Goal: Task Accomplishment & Management: Manage account settings

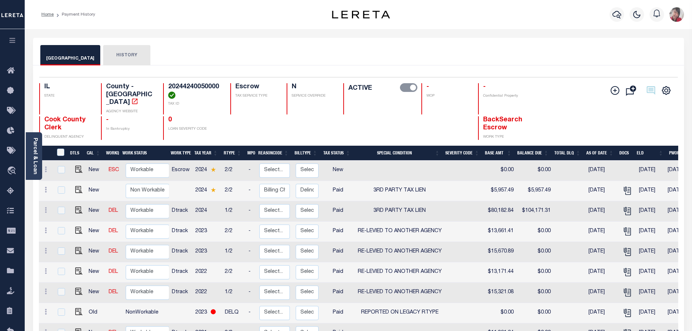
click at [14, 42] on icon "button" at bounding box center [12, 40] width 8 height 7
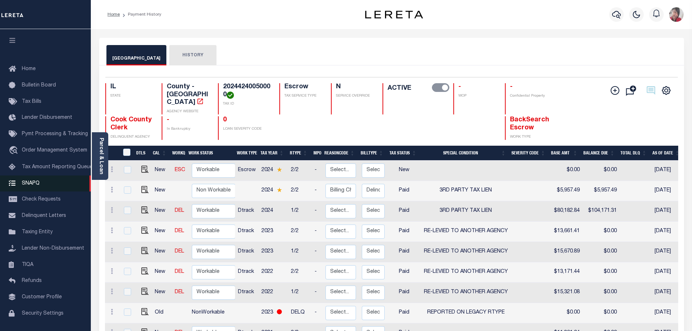
click at [29, 186] on span "SNAPQ" at bounding box center [31, 183] width 18 height 5
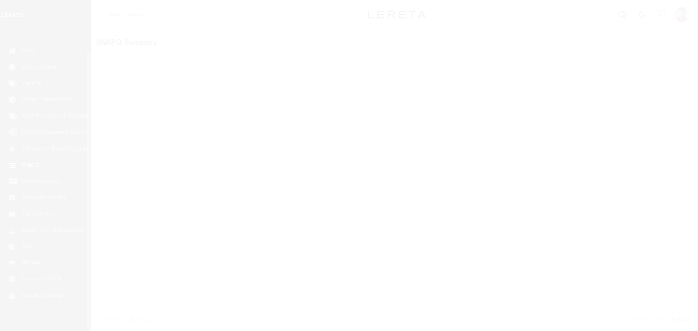
scroll to position [23, 0]
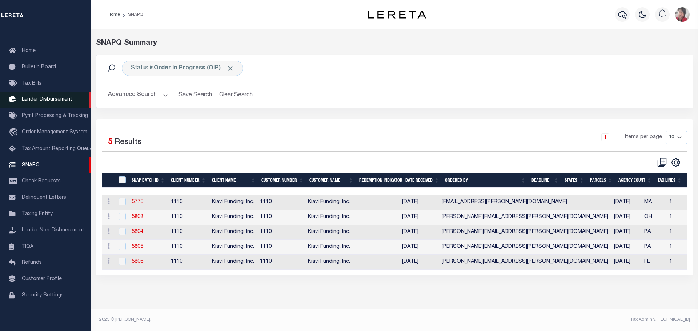
click at [49, 97] on span "Lender Disbursement" at bounding box center [47, 99] width 51 height 5
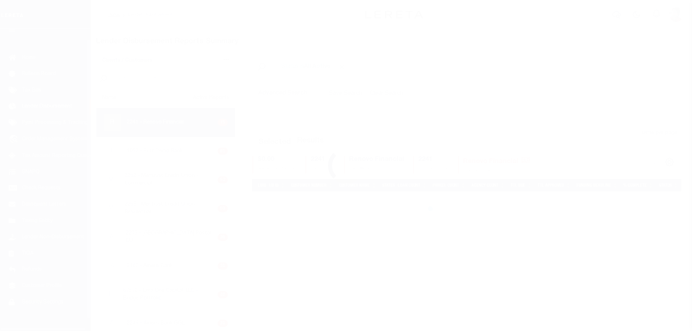
scroll to position [13, 0]
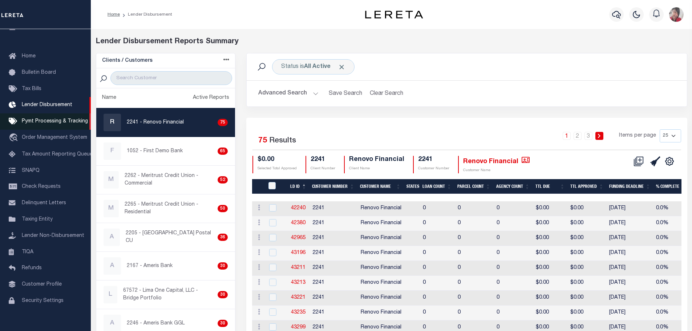
click at [58, 124] on span "Pymt Processing & Tracking" at bounding box center [55, 121] width 66 height 5
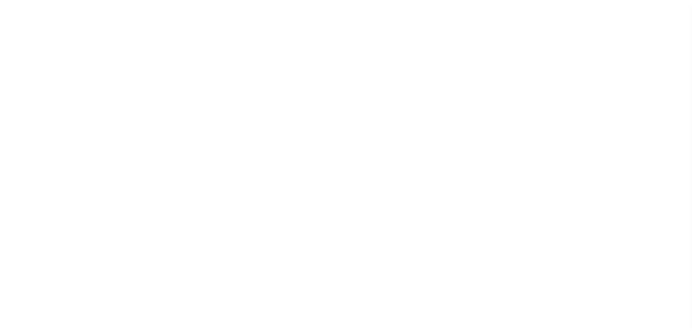
scroll to position [23, 0]
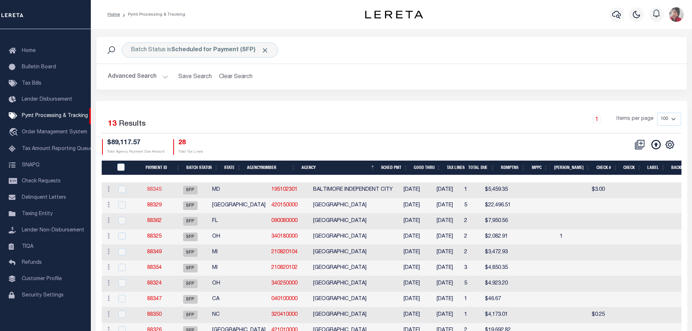
click at [162, 190] on link "88345" at bounding box center [154, 189] width 15 height 5
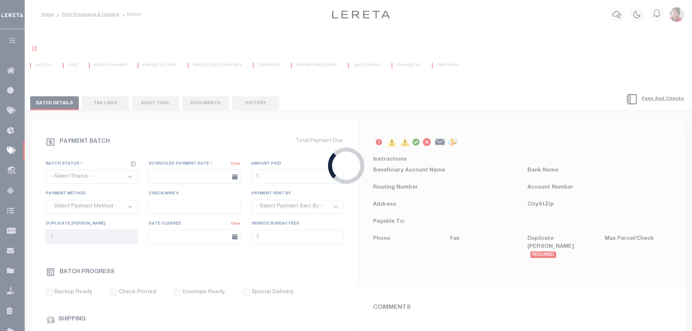
select select "SFP"
type input "07/22/2024"
type input "N"
radio input "true"
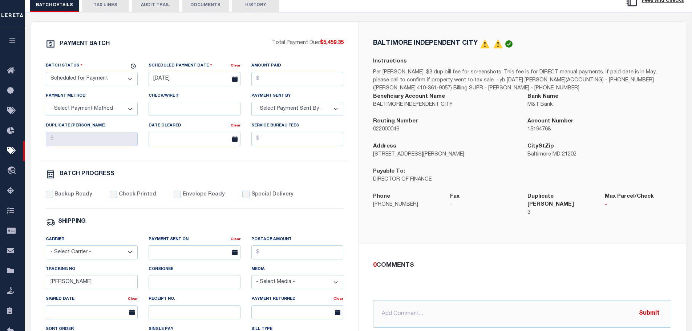
scroll to position [145, 0]
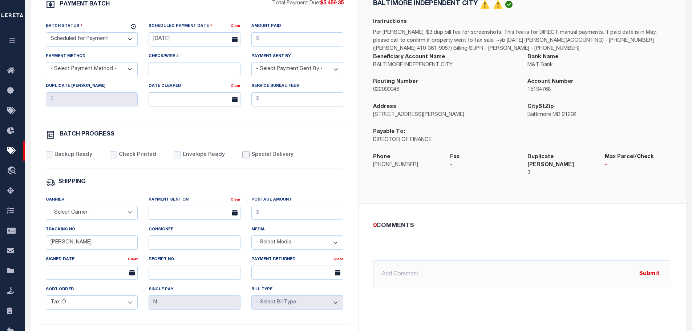
click at [242, 158] on input "Special Delivery" at bounding box center [245, 154] width 7 height 7
checkbox input "true"
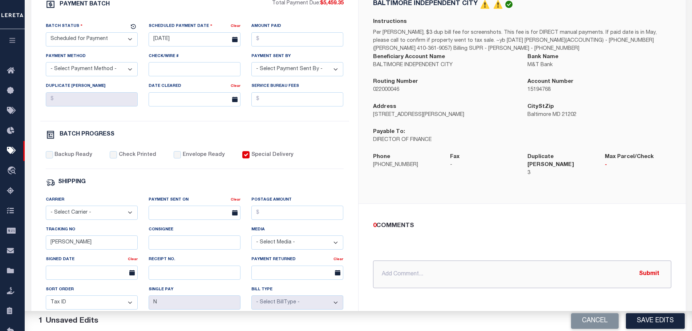
click at [421, 263] on input "text" at bounding box center [522, 275] width 298 height 28
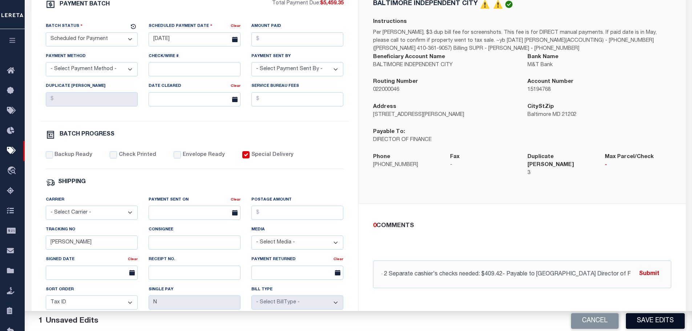
scroll to position [0, 0]
click at [604, 269] on input "8/14/2025- 2 Separate cashier's checks needed: $409.42- Payable to Baltimore Ci…" at bounding box center [522, 275] width 298 height 28
click at [470, 268] on input "8/14/2025- 2 Separate cashier's checks needed: $409.42- Payable to Baltimore Ci…" at bounding box center [522, 275] width 298 height 28
type input "8/14/2025- 2 Separate cashier's checks needed: $409.42- Payable to Baltimore Ci…"
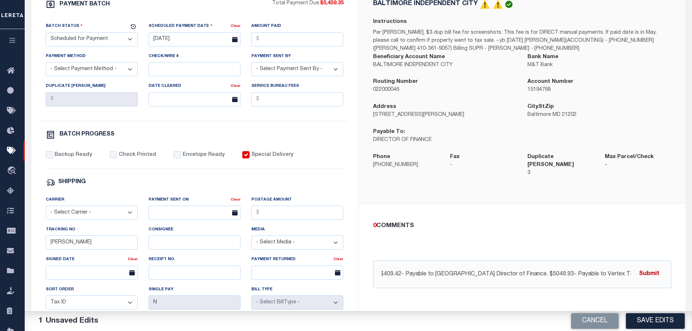
scroll to position [0, 0]
click at [654, 268] on button "Submit" at bounding box center [649, 274] width 30 height 15
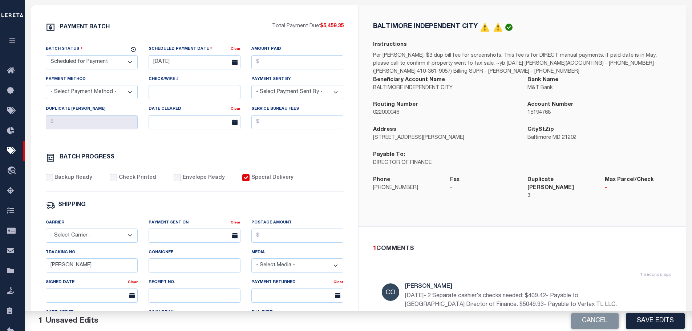
scroll to position [73, 0]
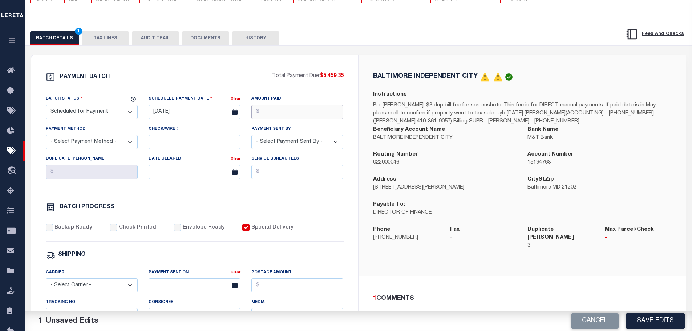
click at [281, 114] on input "Amount Paid" at bounding box center [297, 112] width 92 height 14
type input "$5,459.35"
click at [300, 145] on select "- Select Payment Sent By - Aakash Patel Abdul Muzain Adams, Pamela S Agustin Fe…" at bounding box center [297, 142] width 92 height 14
select select "Cole, Gloria"
click at [251, 137] on select "- Select Payment Sent By - Aakash Patel Abdul Muzain Adams, Pamela S Agustin Fe…" at bounding box center [297, 142] width 92 height 14
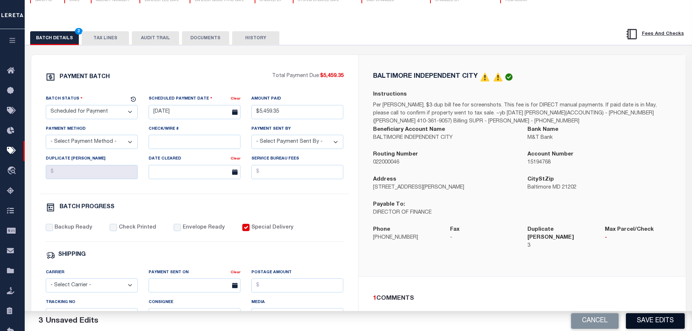
click at [654, 318] on button "Save Edits" at bounding box center [655, 321] width 59 height 16
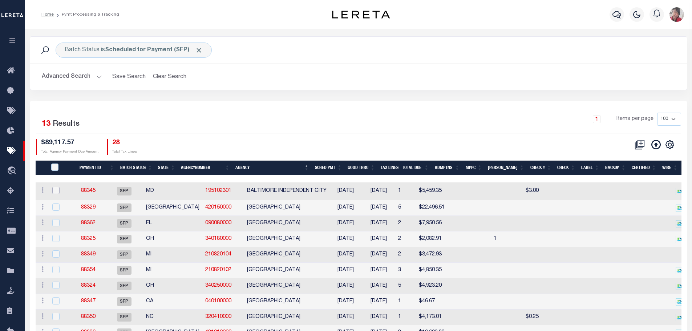
click at [58, 190] on input "checkbox" at bounding box center [55, 190] width 7 height 7
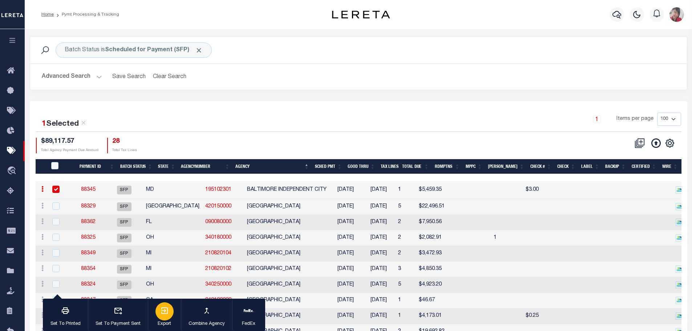
click at [165, 313] on icon "button" at bounding box center [164, 310] width 9 height 9
click at [57, 189] on input "checkbox" at bounding box center [55, 189] width 7 height 7
checkbox input "false"
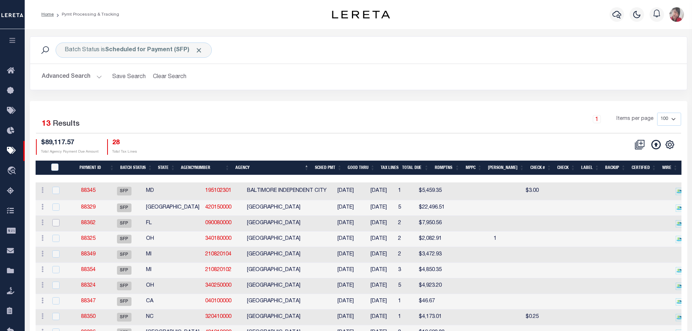
click at [58, 222] on input "checkbox" at bounding box center [55, 222] width 7 height 7
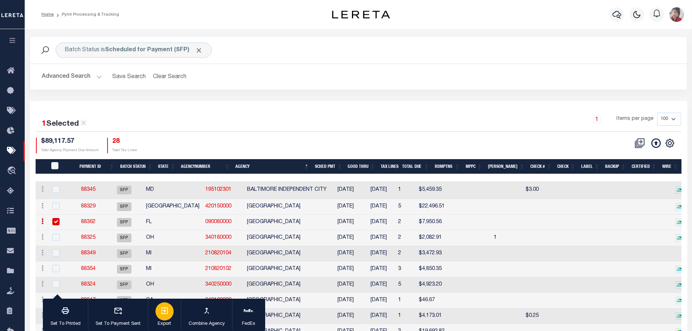
click at [164, 311] on icon "button" at bounding box center [164, 310] width 7 height 7
click at [56, 224] on input "checkbox" at bounding box center [55, 221] width 7 height 7
checkbox input "false"
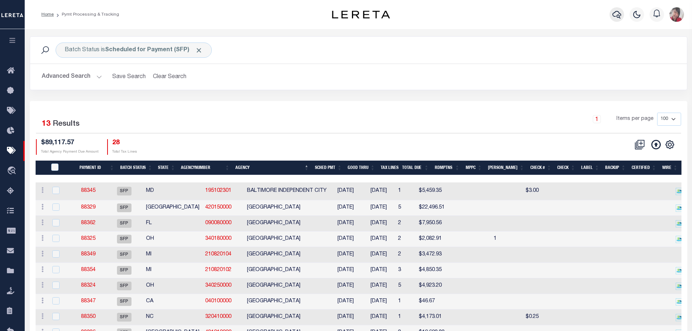
click at [618, 14] on icon "button" at bounding box center [617, 14] width 9 height 9
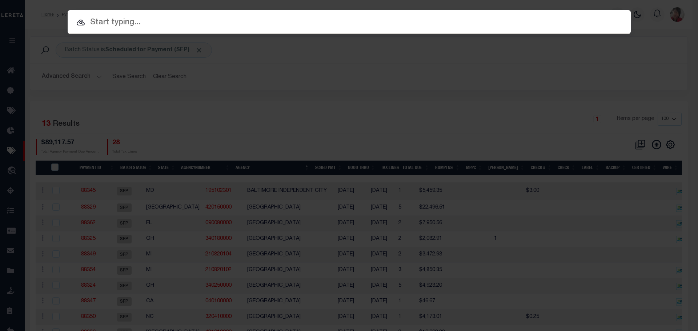
drag, startPoint x: 168, startPoint y: 21, endPoint x: 164, endPoint y: 19, distance: 5.4
click at [168, 21] on input "text" at bounding box center [349, 22] width 563 height 13
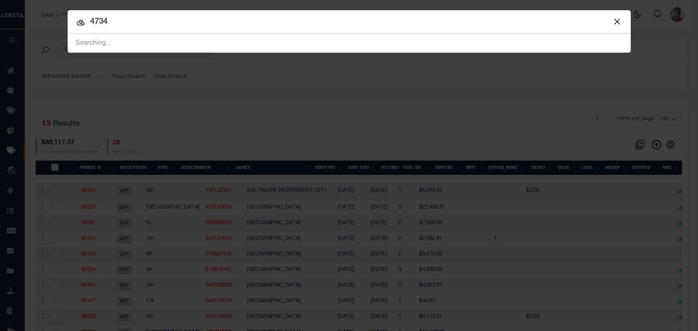
type input "4734"
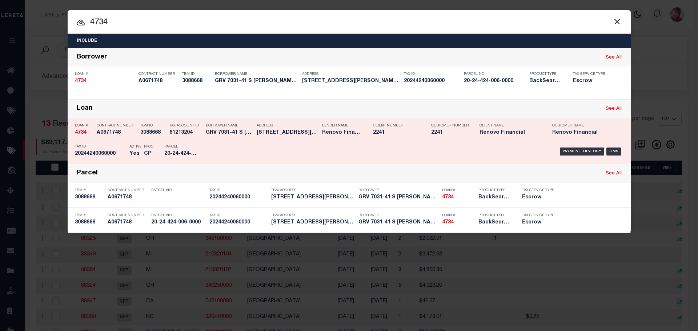
click at [225, 151] on div "Payment History OMS" at bounding box center [415, 151] width 415 height 21
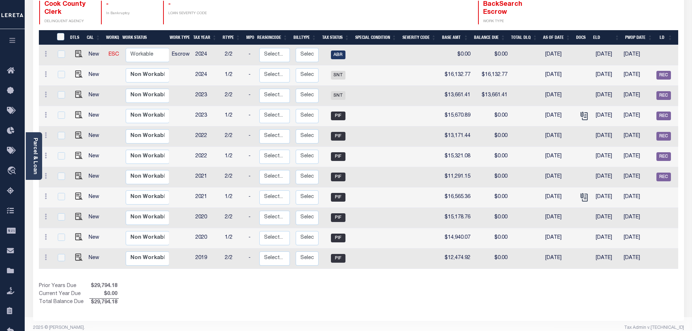
scroll to position [0, 74]
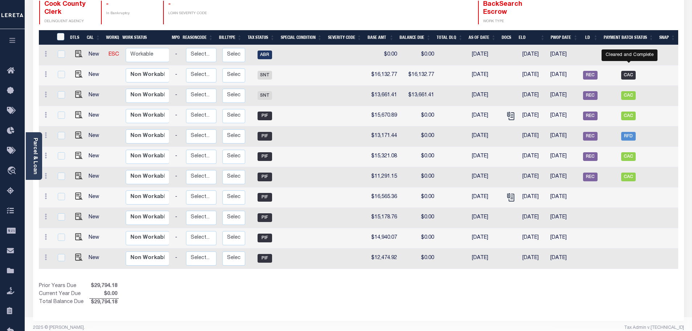
click at [632, 71] on span "CAC" at bounding box center [628, 75] width 15 height 9
checkbox input "true"
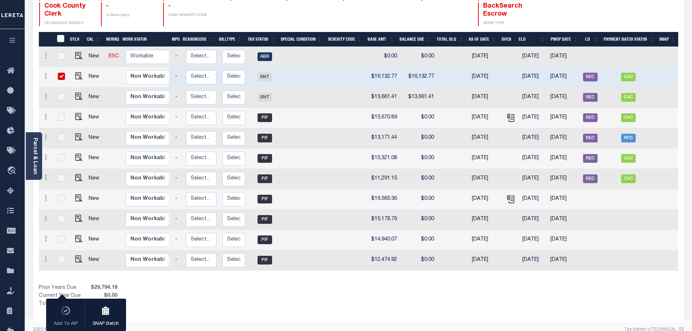
scroll to position [109, 0]
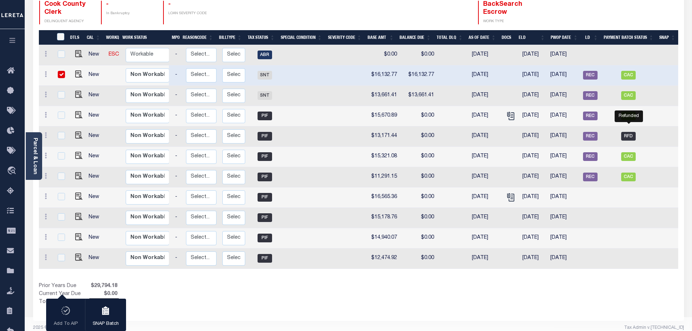
click at [629, 132] on span "RFD" at bounding box center [628, 136] width 15 height 9
checkbox input "true"
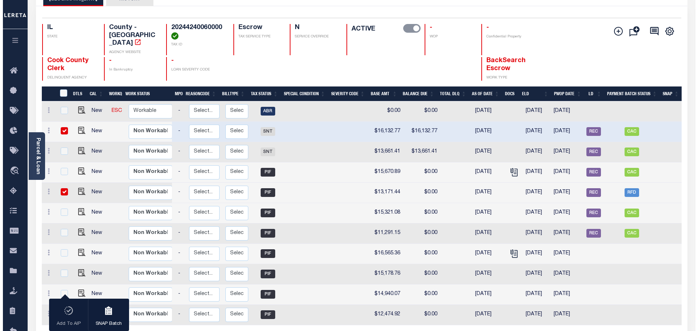
scroll to position [0, 0]
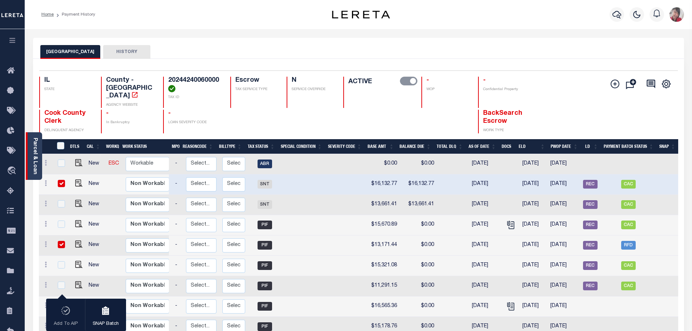
click at [33, 167] on link "Parcel & Loan" at bounding box center [34, 156] width 5 height 37
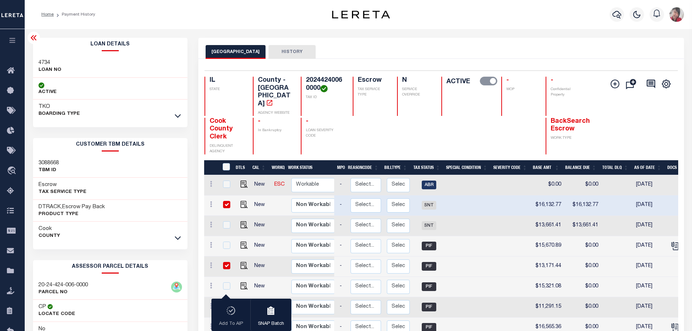
click at [223, 262] on input "checkbox" at bounding box center [226, 265] width 7 height 7
checkbox input "false"
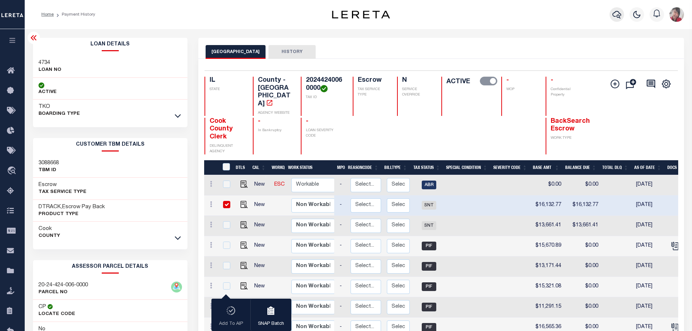
click at [614, 15] on icon "button" at bounding box center [617, 14] width 9 height 9
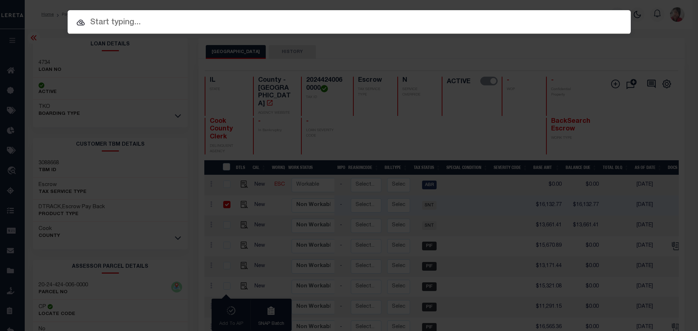
click at [618, 18] on input "text" at bounding box center [349, 22] width 563 height 13
drag, startPoint x: 294, startPoint y: 27, endPoint x: 283, endPoint y: 6, distance: 23.4
click at [293, 27] on input "text" at bounding box center [349, 22] width 563 height 13
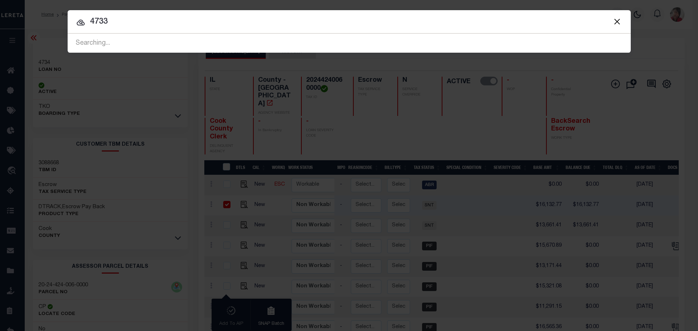
type input "4733"
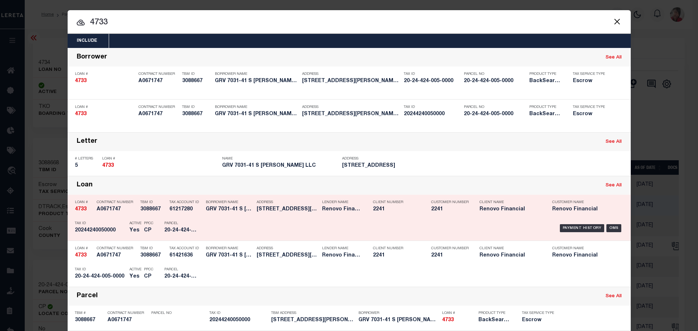
click at [191, 225] on p "Parcel" at bounding box center [180, 223] width 33 height 4
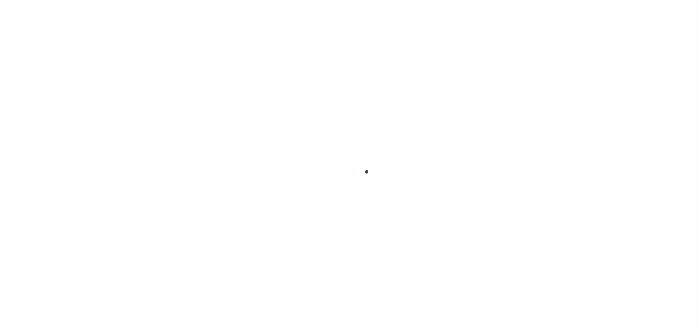
select select "CAC"
select select "TRA"
select select "[PERSON_NAME]"
select select "OTH"
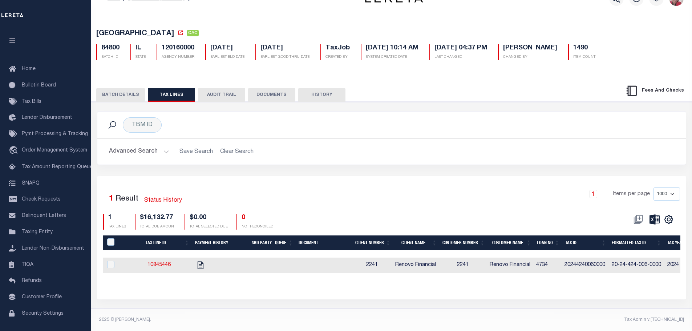
scroll to position [23, 0]
click at [128, 88] on button "BATCH DETAILS" at bounding box center [120, 95] width 49 height 14
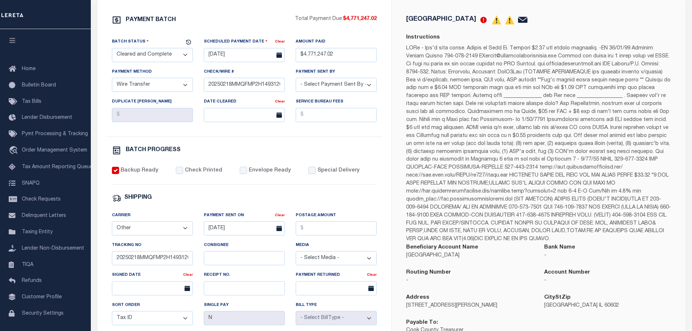
scroll to position [132, 0]
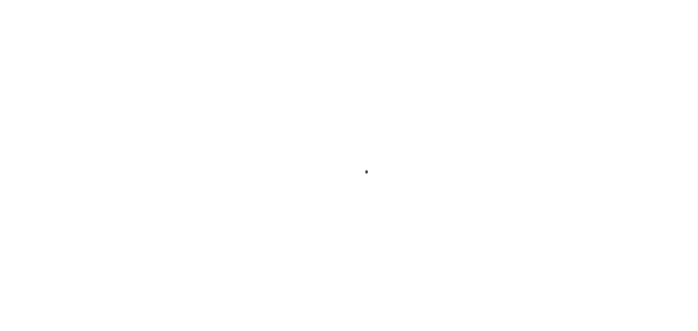
select select "RFD"
select select "TRA"
select select "[PERSON_NAME]"
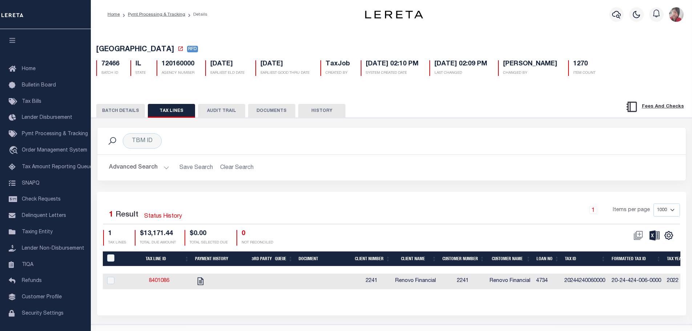
drag, startPoint x: 106, startPoint y: 113, endPoint x: 115, endPoint y: 115, distance: 8.9
click at [106, 113] on button "BATCH DETAILS" at bounding box center [120, 111] width 49 height 14
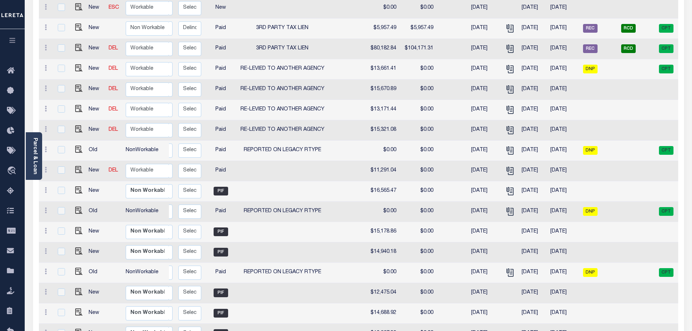
scroll to position [73, 0]
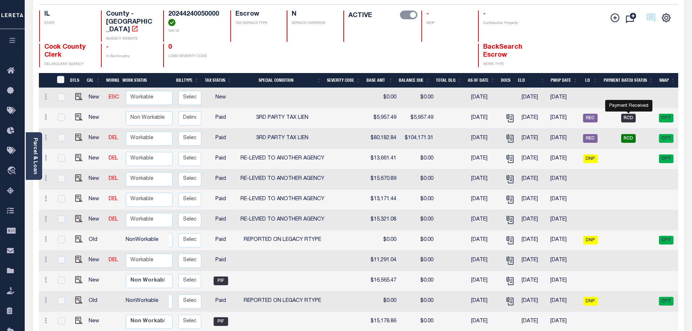
click at [631, 114] on span "RCD" at bounding box center [628, 118] width 15 height 9
checkbox input "true"
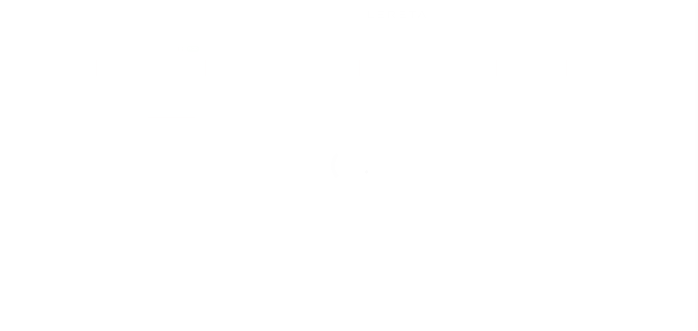
select select "RCD"
select select "CCK"
select select "[PERSON_NAME]"
select select "FDX"
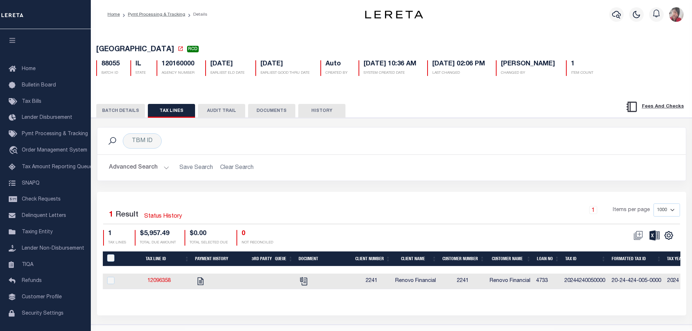
click at [122, 112] on button "BATCH DETAILS" at bounding box center [120, 111] width 49 height 14
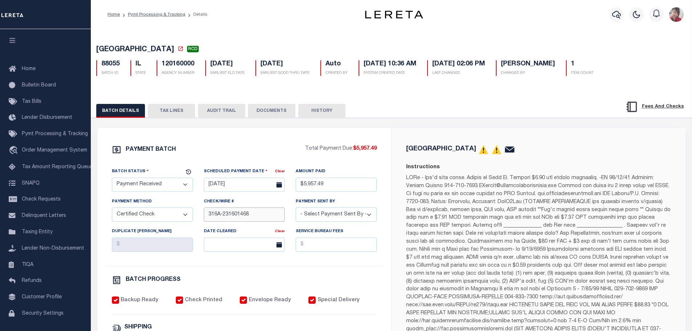
drag, startPoint x: 253, startPoint y: 217, endPoint x: 223, endPoint y: 213, distance: 30.0
click at [223, 213] on input "316A-231601468" at bounding box center [244, 214] width 81 height 14
click at [172, 112] on button "TAX LINES" at bounding box center [171, 111] width 47 height 14
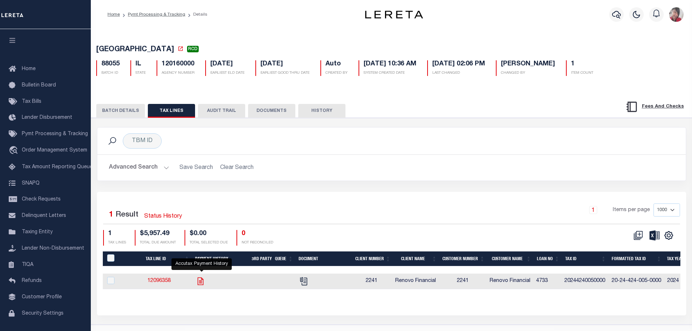
click at [203, 285] on icon "" at bounding box center [201, 281] width 6 height 8
checkbox input "true"
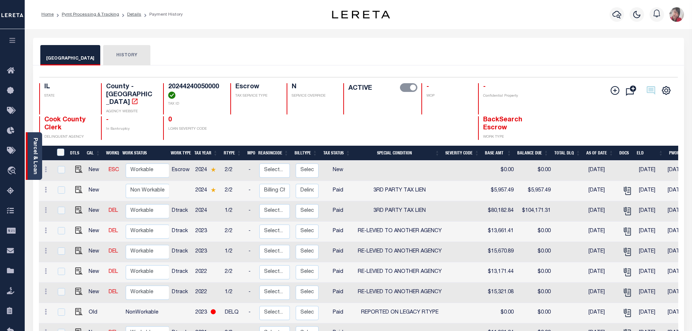
click at [33, 162] on link "Parcel & Loan" at bounding box center [34, 156] width 5 height 37
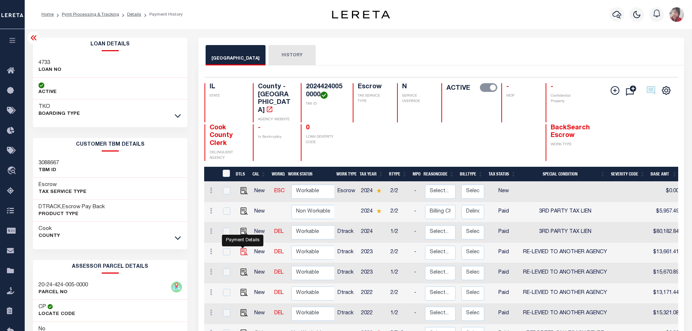
click at [242, 248] on img "" at bounding box center [244, 251] width 7 height 7
checkbox input "true"
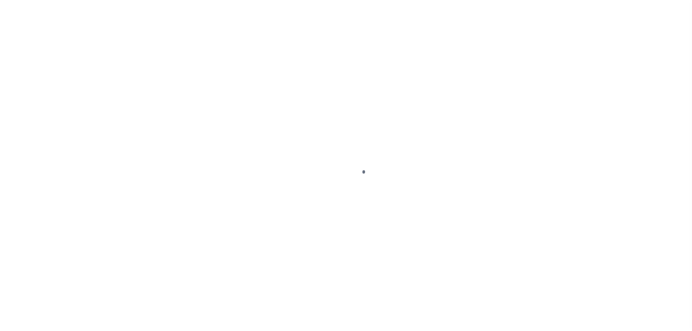
select select "PYD"
select select "31"
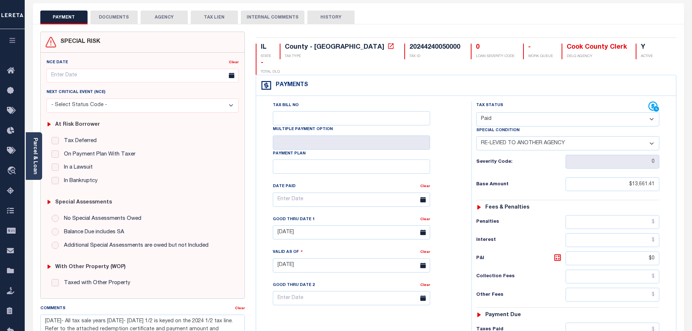
scroll to position [36, 0]
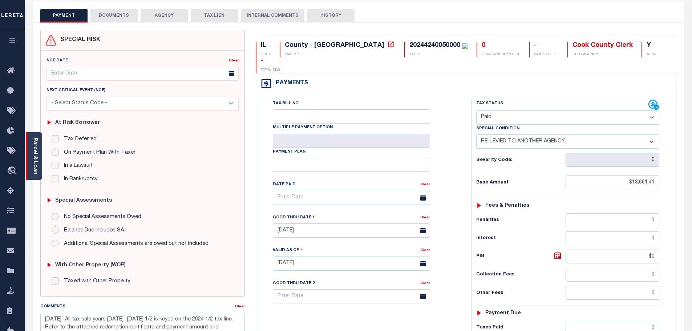
click at [35, 160] on link "Parcel & Loan" at bounding box center [34, 156] width 5 height 37
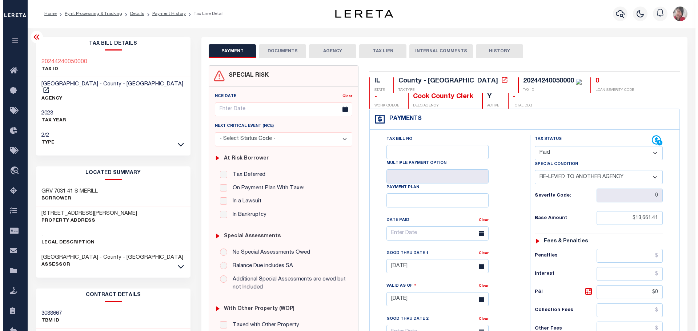
scroll to position [0, 0]
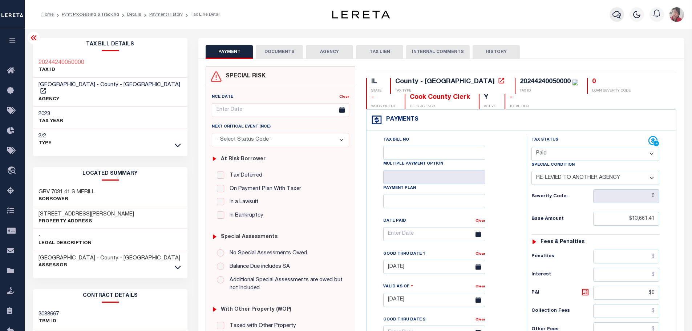
click at [619, 13] on icon "button" at bounding box center [617, 15] width 9 height 8
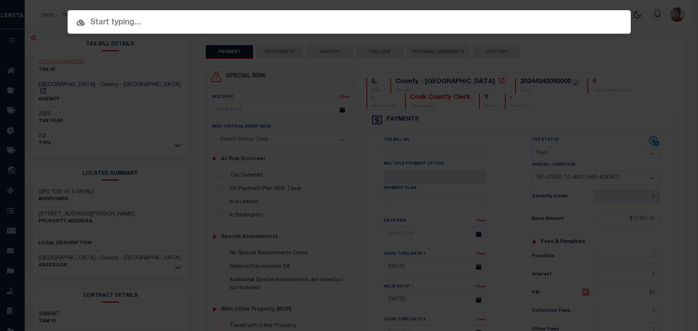
click at [300, 27] on input "text" at bounding box center [349, 22] width 563 height 13
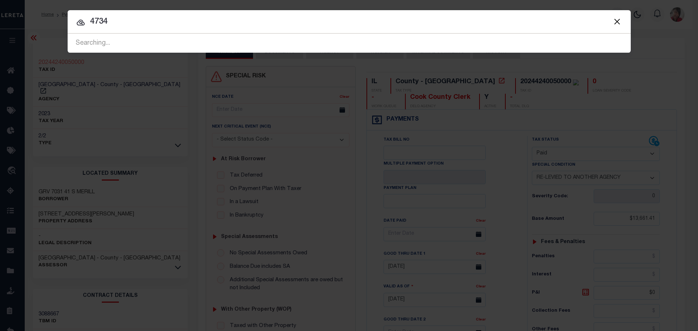
type input "4734"
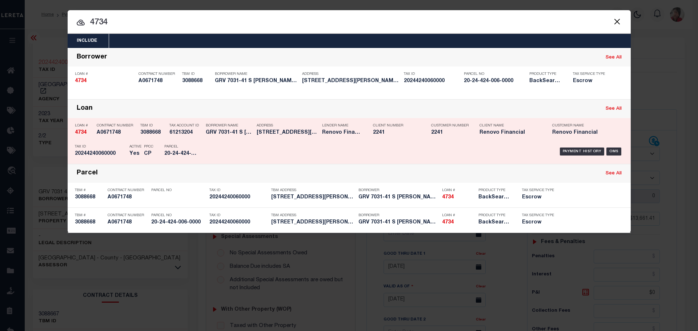
click at [210, 150] on div "Payment History OMS" at bounding box center [415, 151] width 415 height 21
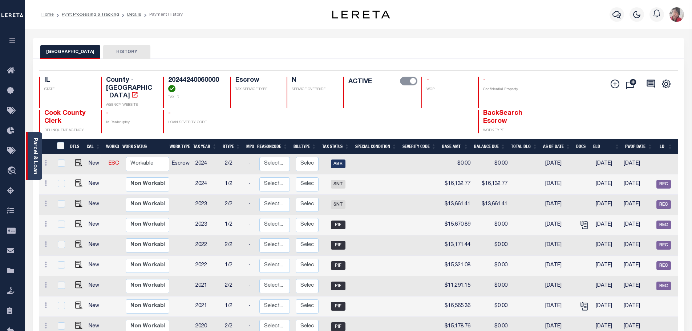
click at [39, 160] on div "Parcel & Loan" at bounding box center [34, 156] width 16 height 48
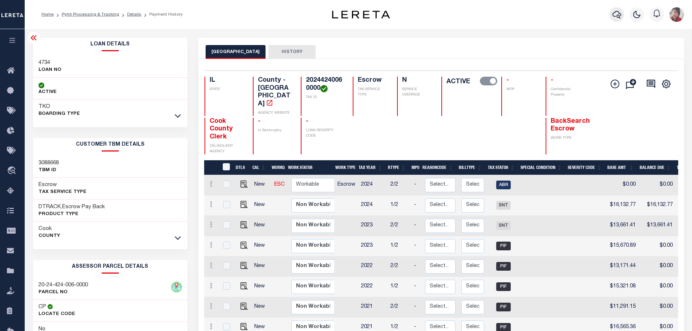
click at [617, 11] on icon "button" at bounding box center [617, 14] width 9 height 9
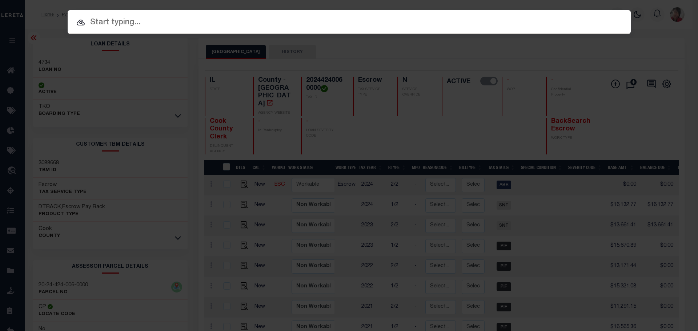
drag, startPoint x: 172, startPoint y: 20, endPoint x: 162, endPoint y: 17, distance: 9.8
click at [171, 20] on input "text" at bounding box center [349, 22] width 563 height 13
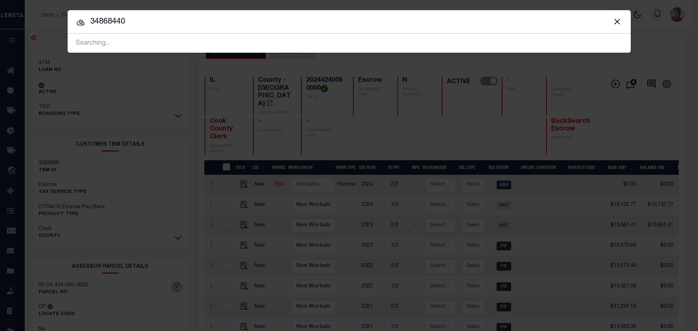
type input "34868440"
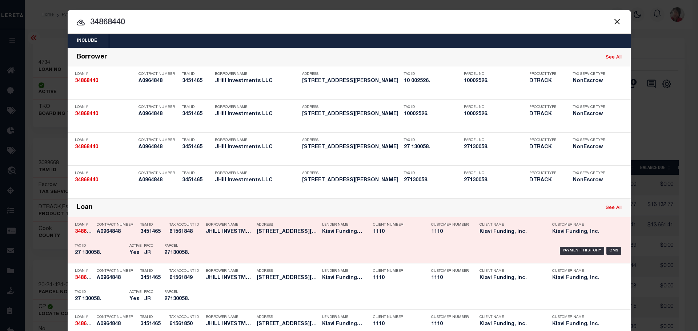
click at [190, 244] on div "Parcel 27130058." at bounding box center [180, 250] width 33 height 21
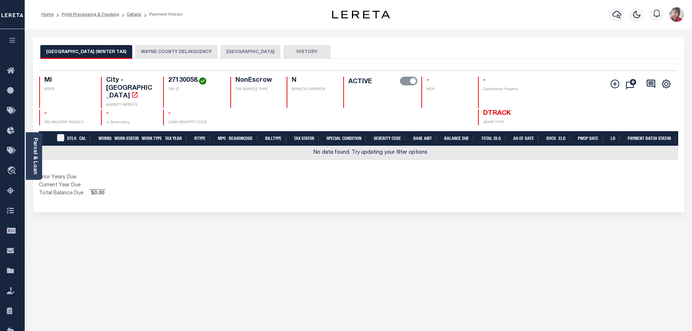
click at [167, 55] on button "WAYNE COUNTY DELINQUENCY" at bounding box center [176, 52] width 82 height 14
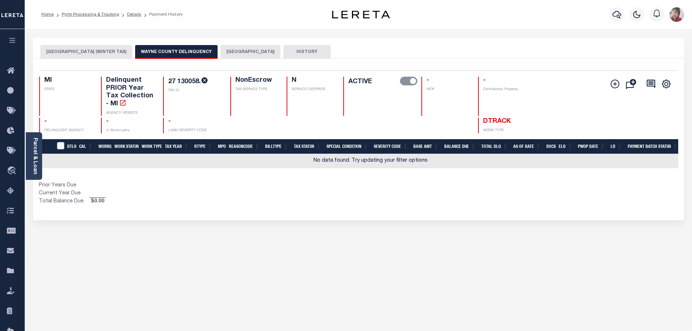
click at [225, 49] on button "[GEOGRAPHIC_DATA]" at bounding box center [251, 52] width 60 height 14
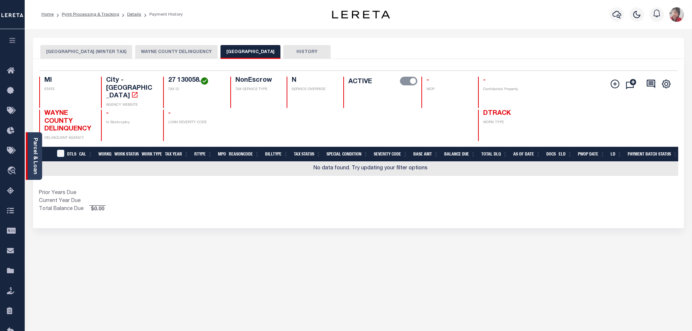
click at [37, 157] on link "Parcel & Loan" at bounding box center [34, 156] width 5 height 37
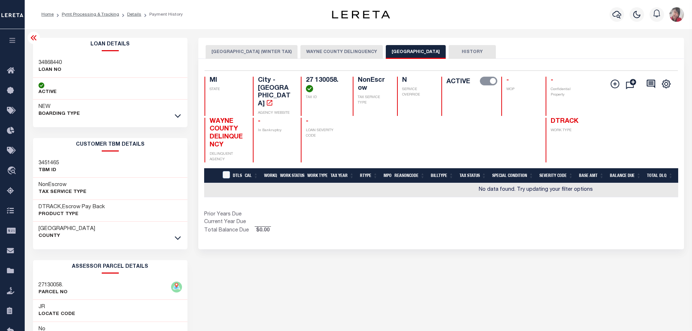
click at [449, 50] on button "HISTORY" at bounding box center [472, 52] width 47 height 14
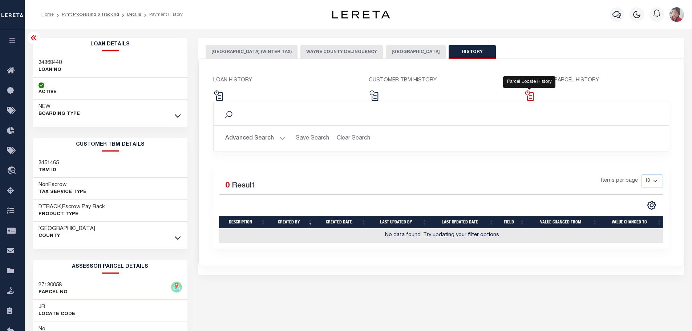
click at [528, 96] on img at bounding box center [529, 95] width 11 height 11
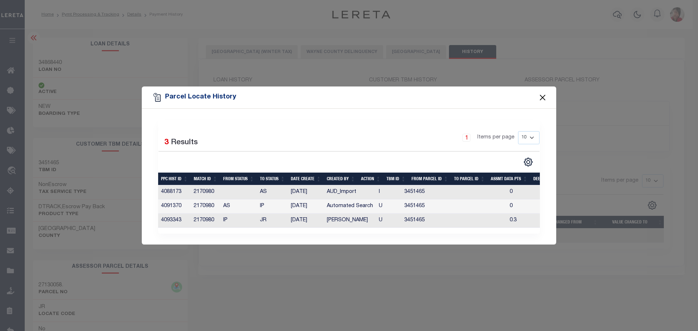
click at [545, 93] on button "Close" at bounding box center [542, 97] width 9 height 9
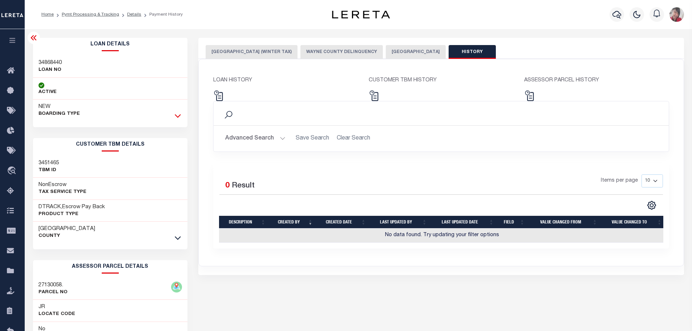
click at [177, 116] on icon at bounding box center [178, 116] width 6 height 8
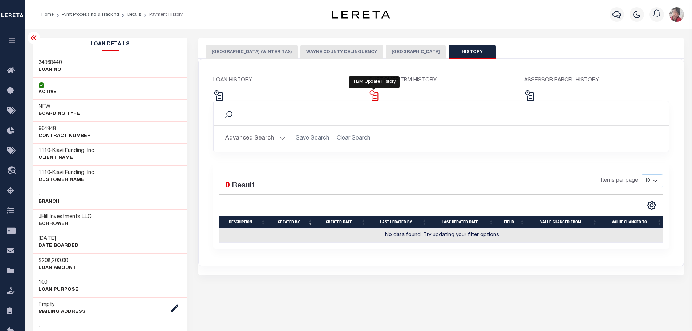
click at [372, 94] on img at bounding box center [374, 95] width 11 height 11
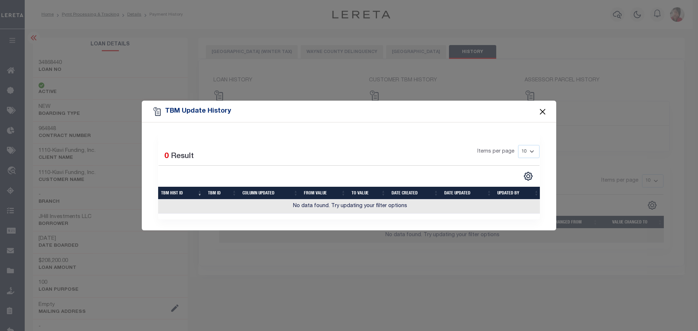
click at [543, 108] on button "Close" at bounding box center [542, 111] width 9 height 9
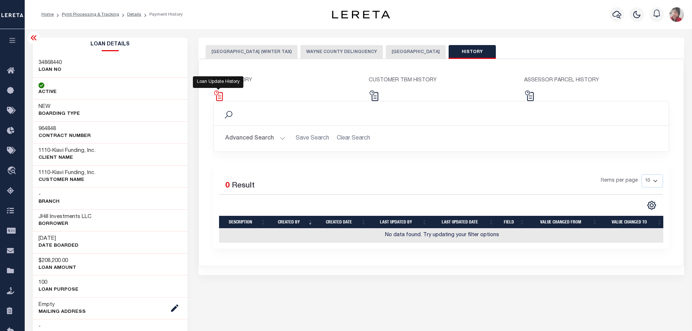
click at [221, 96] on img at bounding box center [218, 95] width 11 height 11
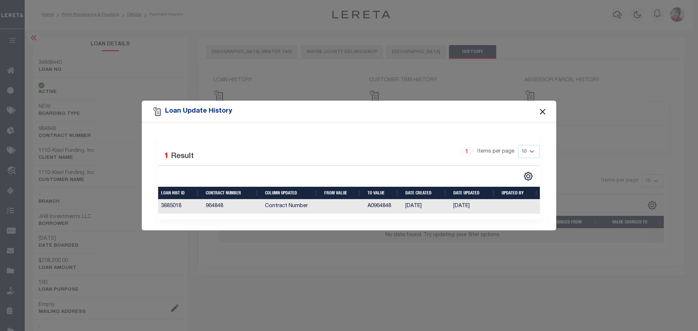
click at [545, 109] on button "Close" at bounding box center [542, 111] width 9 height 9
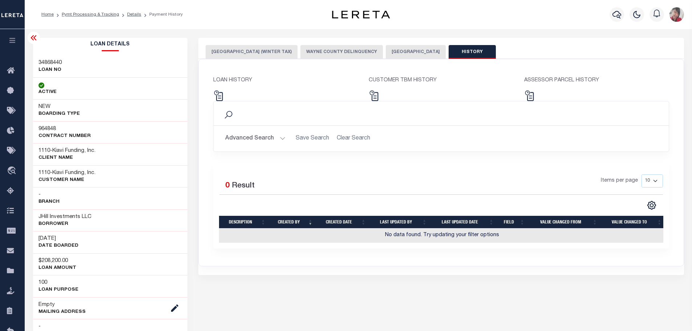
click at [394, 50] on button "[GEOGRAPHIC_DATA]" at bounding box center [416, 52] width 60 height 14
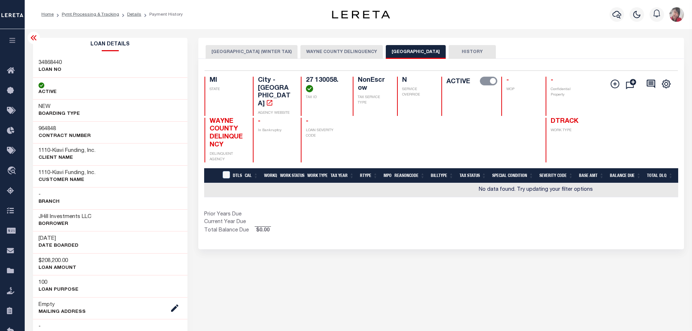
click at [338, 55] on button "WAYNE COUNTY DELINQUENCY" at bounding box center [342, 52] width 82 height 14
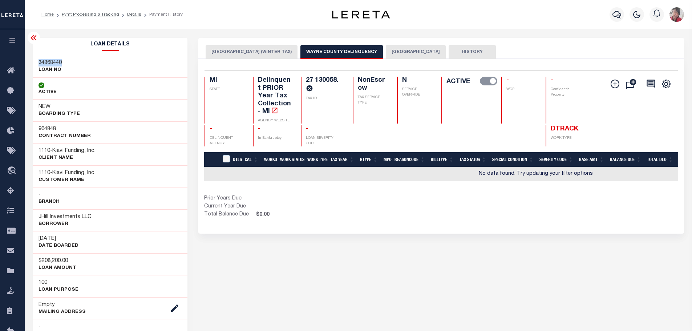
drag, startPoint x: 65, startPoint y: 60, endPoint x: 38, endPoint y: 60, distance: 27.3
click at [38, 60] on div "34868440 LOAN NO" at bounding box center [110, 67] width 155 height 22
copy h3 "34868440"
click at [621, 12] on icon "button" at bounding box center [617, 14] width 9 height 9
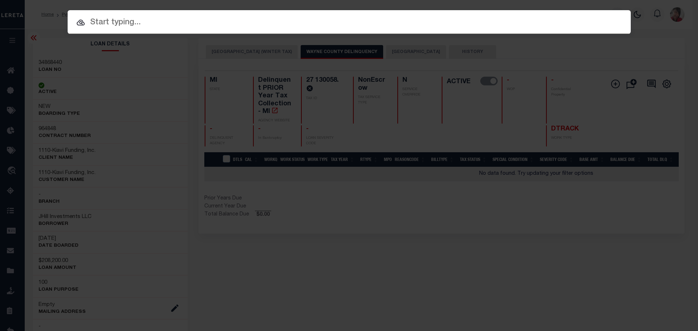
click at [340, 26] on input "text" at bounding box center [349, 22] width 563 height 13
paste input "34868440"
type input "34868440"
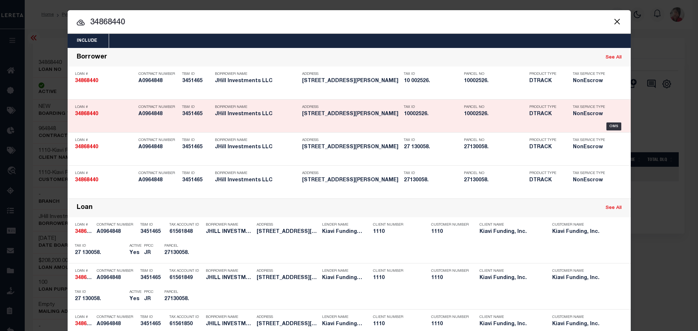
click at [426, 113] on h5 "10002526." at bounding box center [432, 114] width 56 height 6
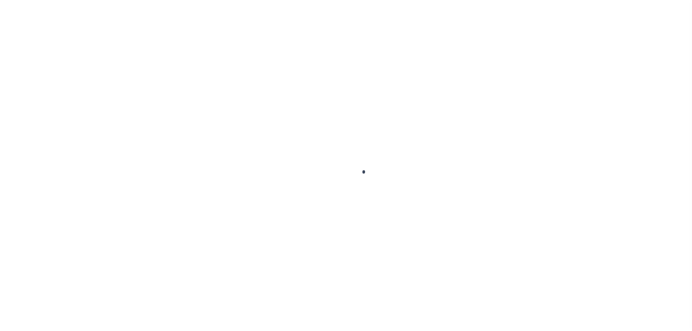
type input "34868440"
type input "JHill Investments LLC"
select select
select select "100"
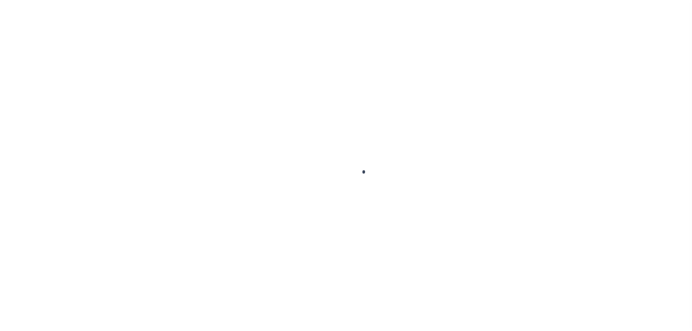
select select "NonEscrow"
type input "[STREET_ADDRESS][PERSON_NAME]"
type input "10002526"
type input "DETROIT MI 48206"
type input "MI"
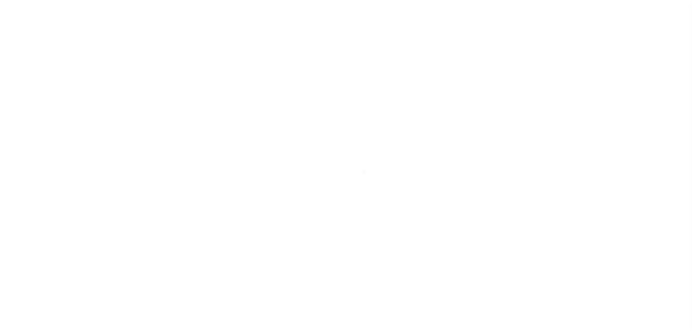
select select
select select "8518"
select select "3485"
select select "2"
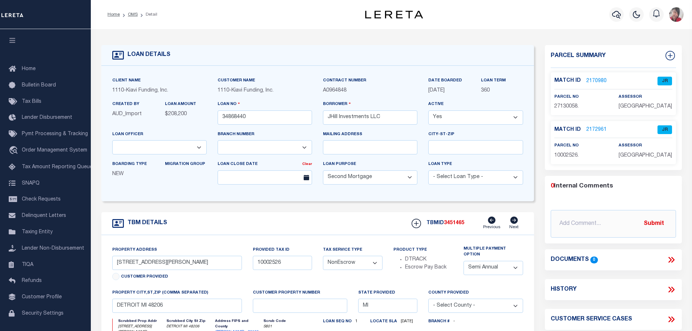
click at [599, 80] on link "2170980" at bounding box center [596, 81] width 20 height 8
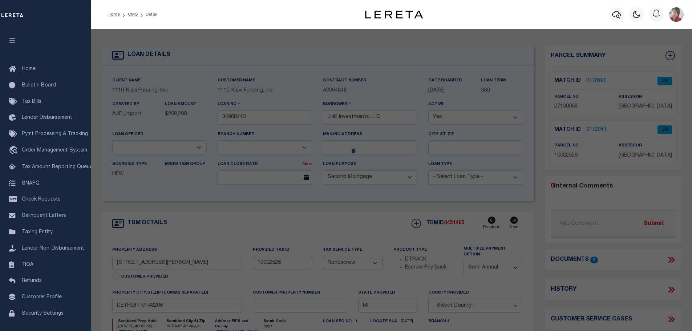
checkbox input "false"
select select "JR"
type input "HUGHES, PAUL"
select select "AGW"
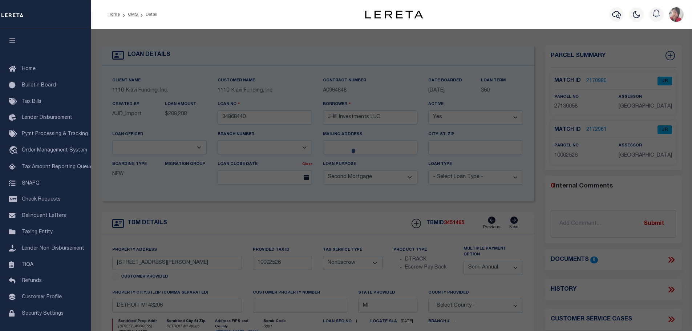
select select "ADD"
type input "2422 ATKINSON"
type input "DETROIT MI 48206"
type textarea "N [PERSON_NAME] 640 [PERSON_NAME] FARM SUB L32 P39-40 PLATS, W C R 10/99 40 X 1…"
type textarea "Jurisdiction (Payeecode: 2616300000) must be set up for completed (CP) parcels"
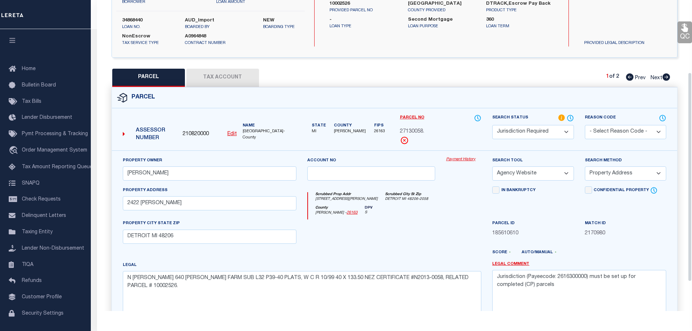
scroll to position [78, 0]
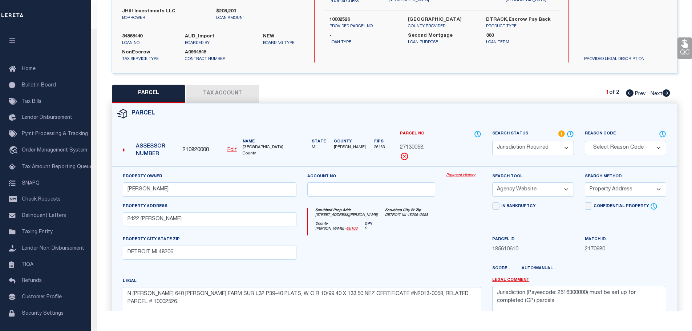
click at [221, 90] on button "Tax Account" at bounding box center [222, 94] width 73 height 18
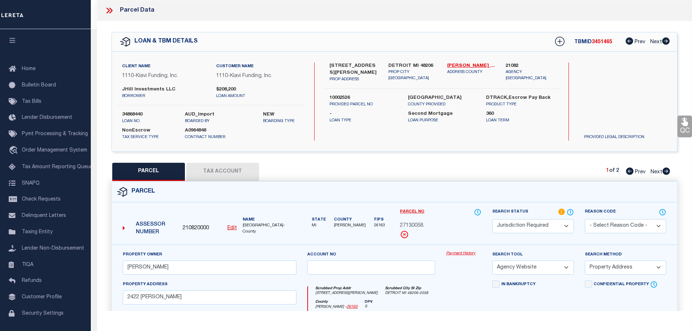
select select "100"
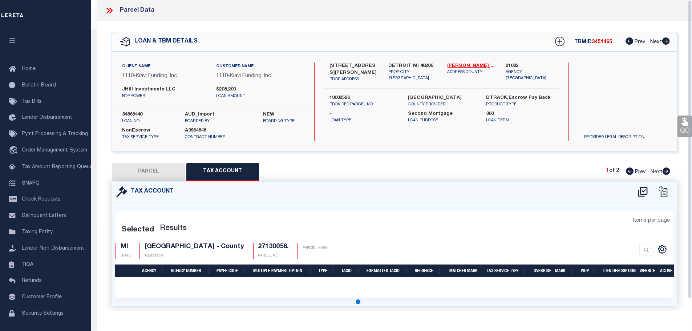
select select "100"
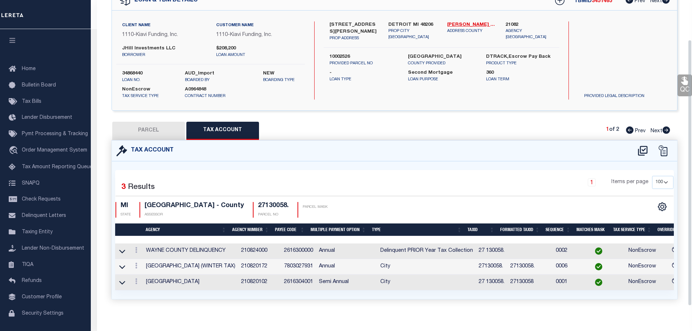
scroll to position [52, 0]
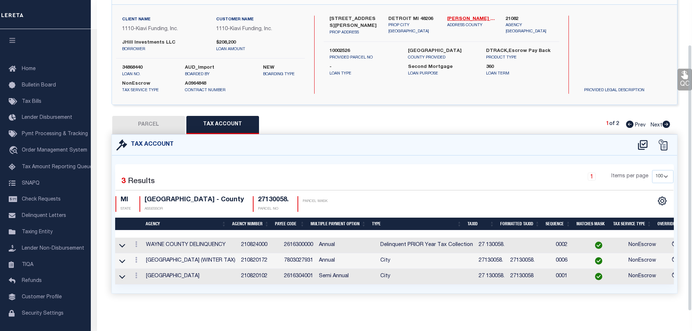
click at [669, 121] on icon at bounding box center [667, 124] width 8 height 7
select select "AS"
select select
checkbox input "false"
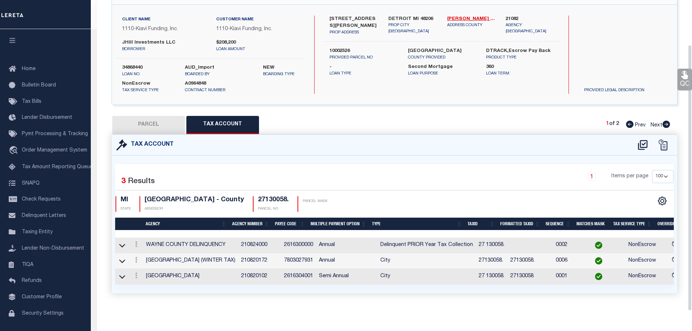
checkbox input "false"
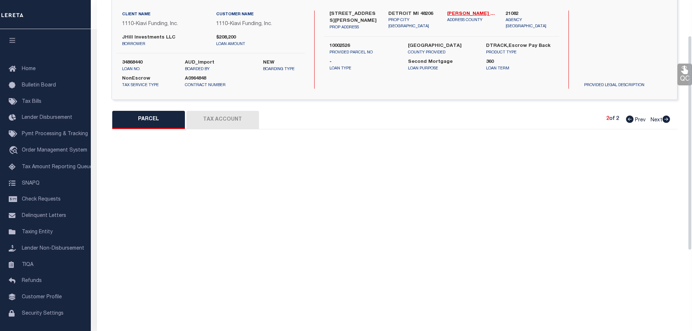
select select "JR"
type input "HUGHES, PAUL"
select select "AGW"
select select "ADD"
type input "2422 ATKINSON"
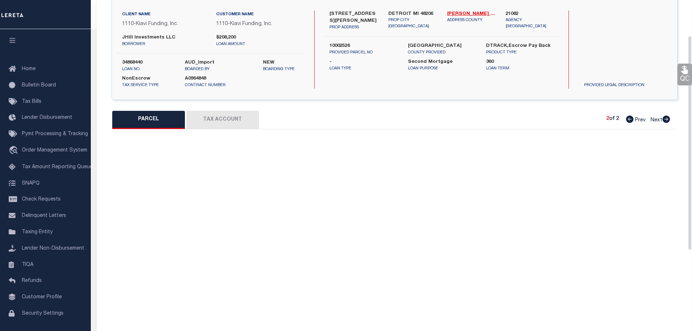
type input "DETROIT MI 48206"
type textarea "N ATKINSON 640 JOY FARM SUB L32 P39-40 PLATS, W C R 10/99 40 X 133.50 NEZ CERTI…"
type textarea "Jurisdiction (Payeecode: 2616300000) must be set up for completed (CP) parcels"
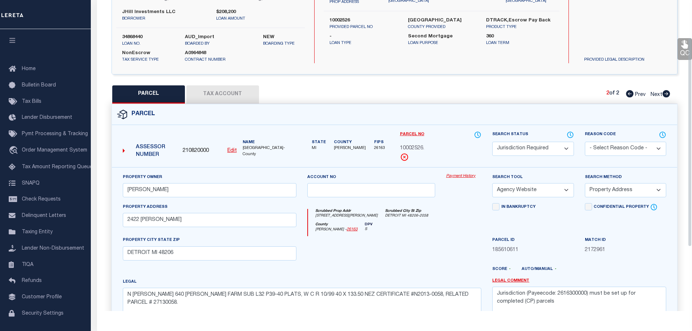
scroll to position [42, 0]
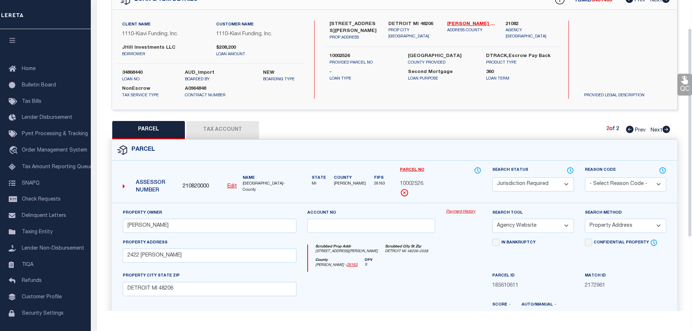
click at [224, 130] on button "Tax Account" at bounding box center [222, 130] width 73 height 18
select select "100"
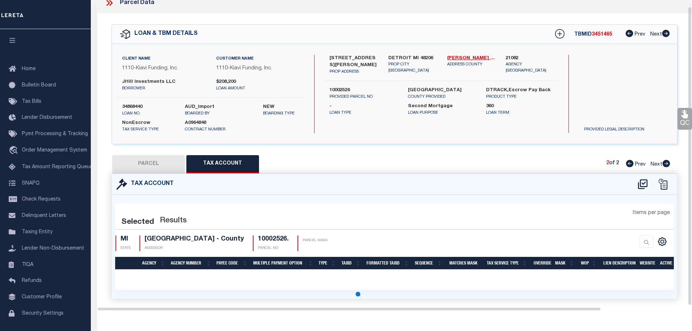
select select "100"
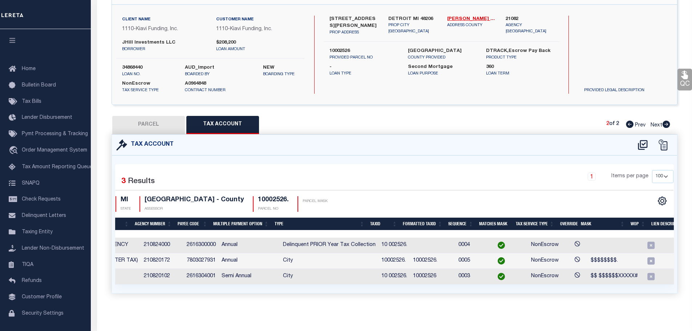
scroll to position [0, 124]
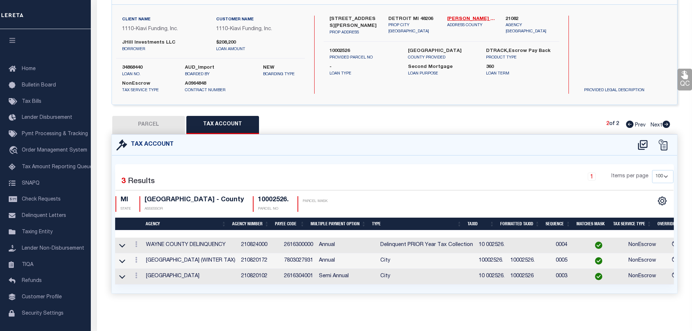
click at [155, 117] on button "PARCEL" at bounding box center [148, 125] width 73 height 18
select select "AS"
select select
checkbox input "false"
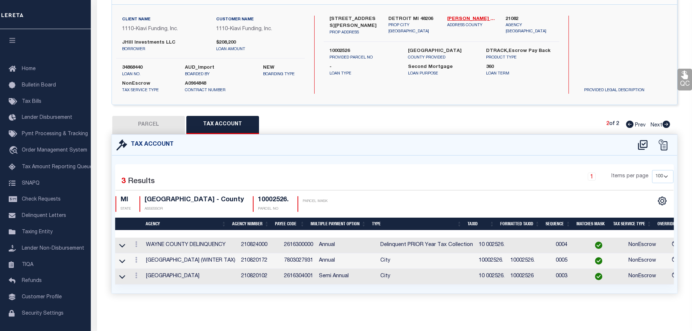
checkbox input "false"
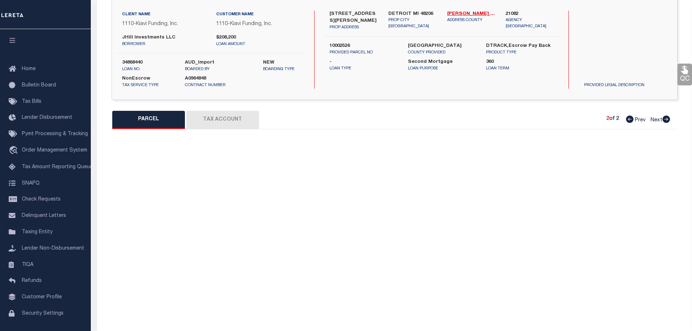
select select "JR"
type input "HUGHES, PAUL"
select select "AGW"
select select "ADD"
type input "2422 ATKINSON"
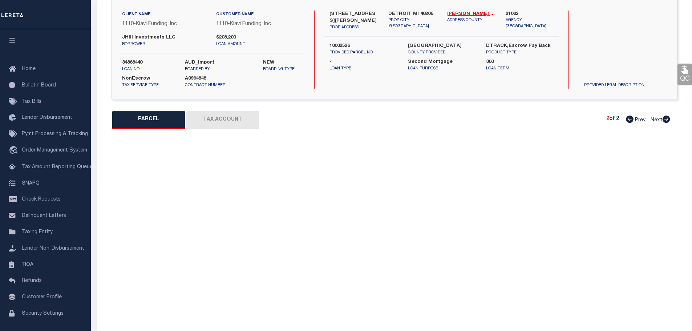
type input "DETROIT MI 48206"
type textarea "N ATKINSON 640 JOY FARM SUB L32 P39-40 PLATS, W C R 10/99 40 X 133.50 NEZ CERTI…"
type textarea "Jurisdiction (Payeecode: 2616300000) must be set up for completed (CP) parcels"
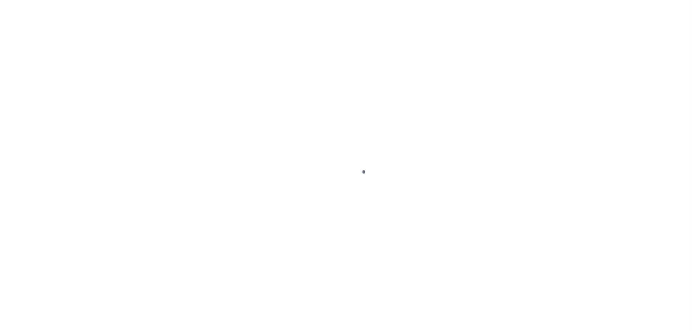
select select "PYD"
select select "31"
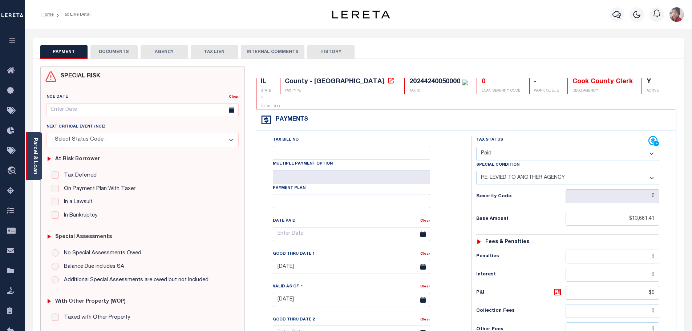
click at [37, 149] on link "Parcel & Loan" at bounding box center [34, 156] width 5 height 37
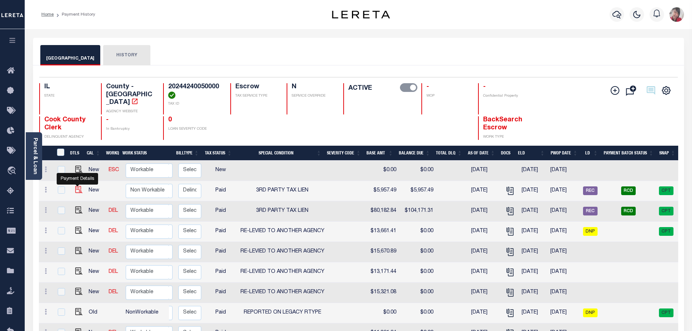
click at [76, 186] on img "" at bounding box center [78, 189] width 7 height 7
checkbox input "true"
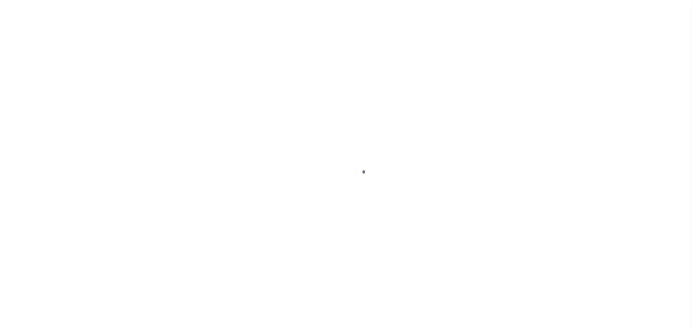
select select "PYD"
select select "20"
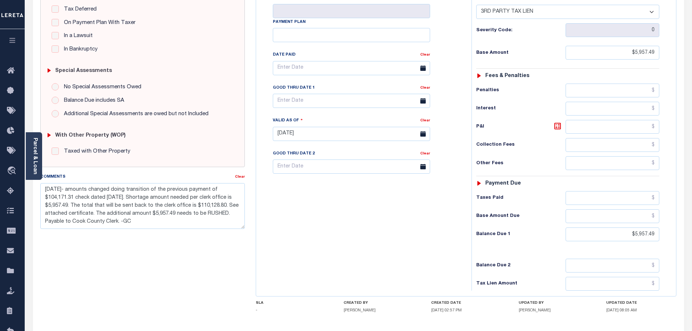
scroll to position [182, 0]
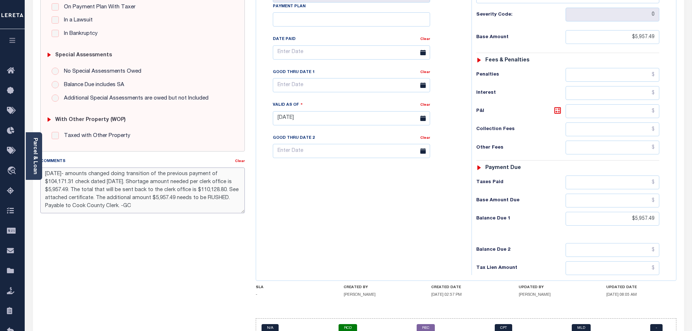
click at [44, 173] on textarea "[DATE]- amounts changed doing transition of the previous payment of $104,171.31…" at bounding box center [142, 191] width 205 height 46
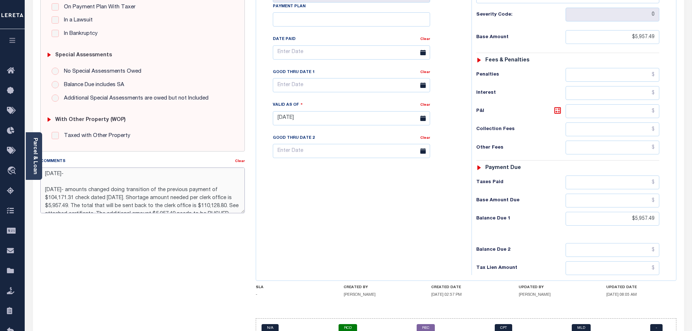
paste textarea "just confirmed with [PERSON_NAME] that our payment was received on [DATE] iao $…"
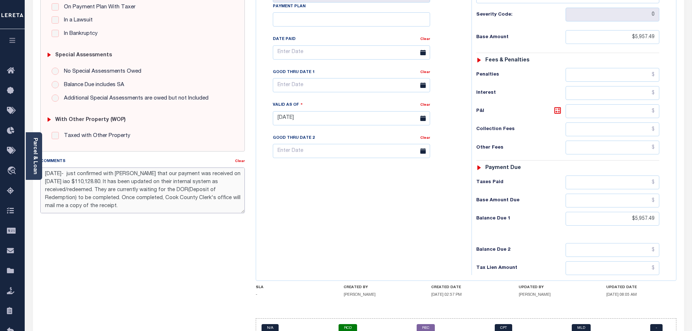
scroll to position [52, 0]
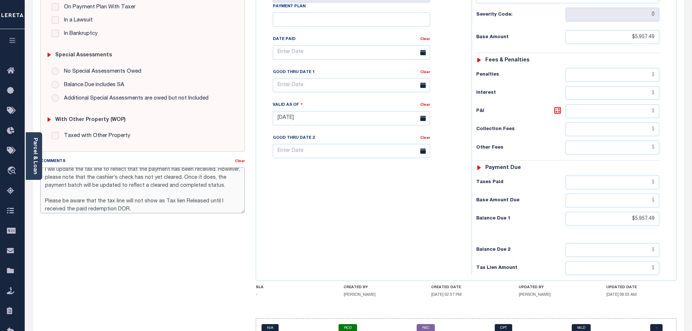
click at [221, 188] on textarea "[DATE]- just confirmed with [PERSON_NAME] that our payment was received on [DAT…" at bounding box center [142, 191] width 205 height 46
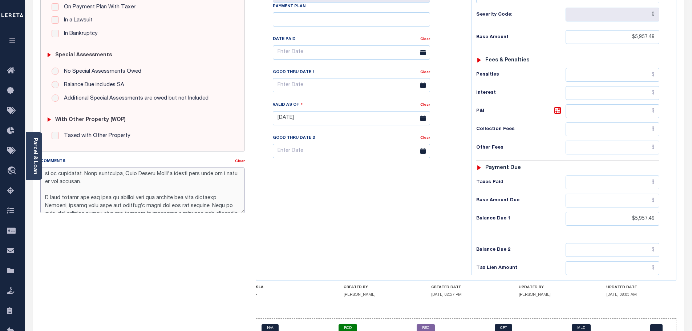
scroll to position [16, 0]
click at [132, 192] on textarea "Comments" at bounding box center [142, 191] width 205 height 46
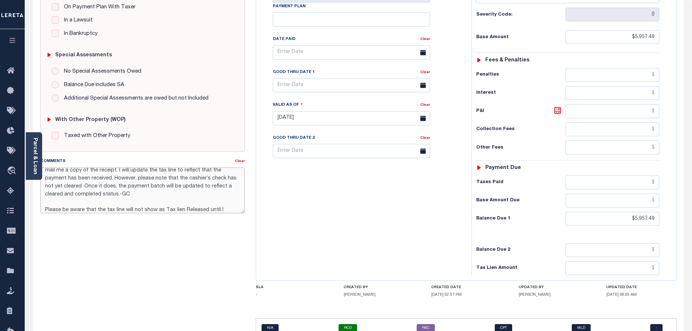
scroll to position [36, 0]
click at [134, 195] on textarea "Comments" at bounding box center [142, 191] width 205 height 46
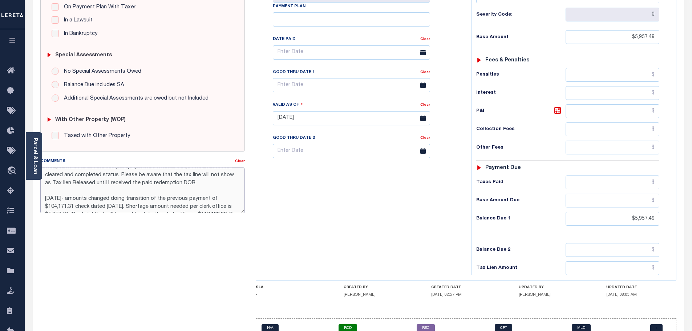
scroll to position [57, 0]
click at [195, 181] on textarea "[DATE]- just confirmed with [PERSON_NAME] that our payment was received on [DAT…" at bounding box center [142, 191] width 205 height 46
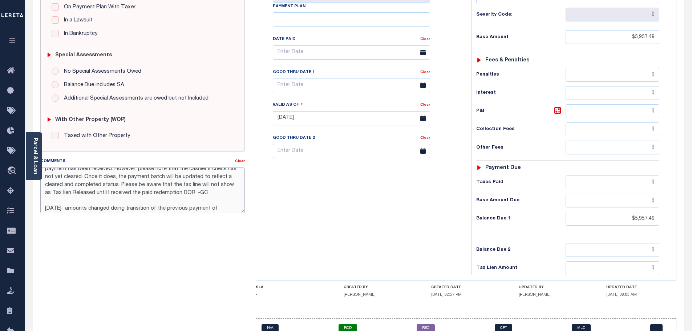
scroll to position [0, 0]
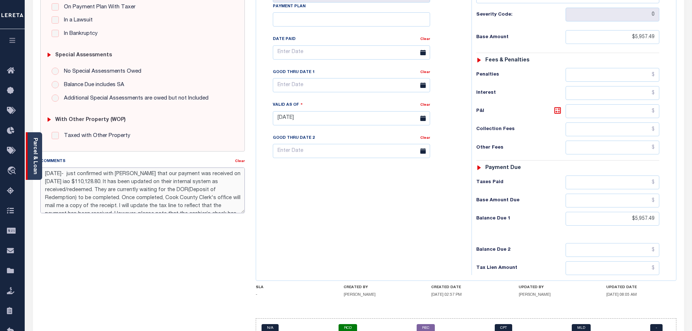
drag, startPoint x: 205, startPoint y: 182, endPoint x: 39, endPoint y: 169, distance: 165.9
click at [39, 169] on div "Parcel & Loan Tax Bill Details 20244240050000 TAX ID AGENCY 2024/2024 2025 -" at bounding box center [359, 107] width 662 height 520
type textarea "[DATE]- just confirmed with [PERSON_NAME] that our payment was received on [DAT…"
type input "[DATE]"
click at [409, 213] on div "Tax Bill No Multiple Payment Option Payment Plan Clear" at bounding box center [362, 114] width 208 height 321
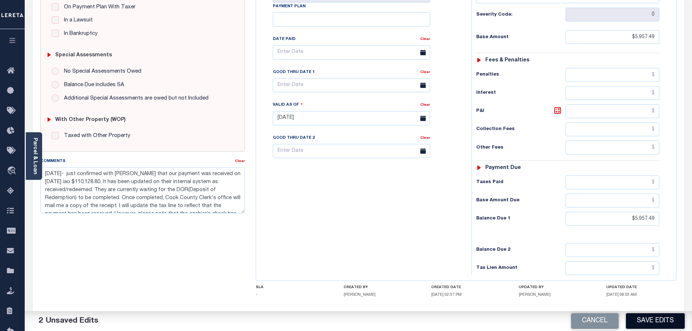
click at [648, 318] on button "Save Edits" at bounding box center [655, 321] width 59 height 16
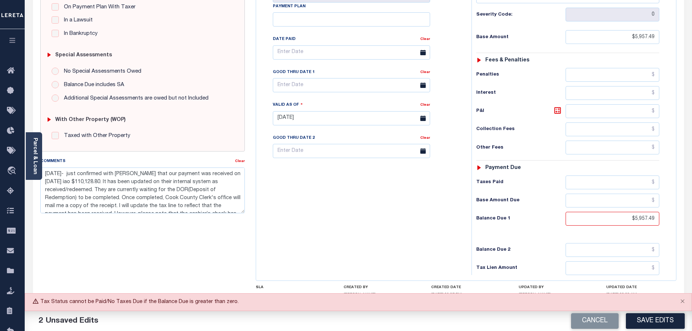
click at [660, 322] on button "Save Edits" at bounding box center [655, 321] width 59 height 16
drag, startPoint x: 684, startPoint y: 302, endPoint x: 680, endPoint y: 305, distance: 4.1
click at [684, 302] on button "Close" at bounding box center [683, 302] width 18 height 16
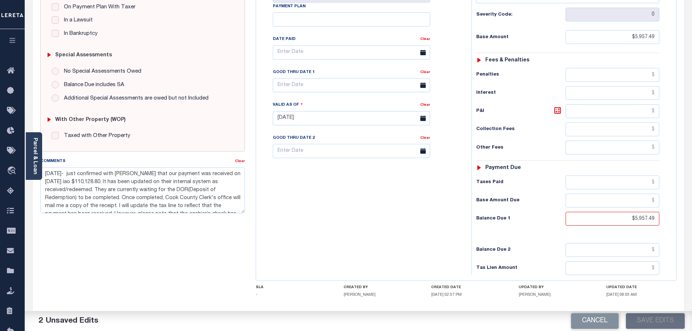
click at [660, 321] on div "Cancel Save Edits" at bounding box center [526, 321] width 334 height 20
click at [660, 320] on button "Save Edits" at bounding box center [655, 321] width 59 height 16
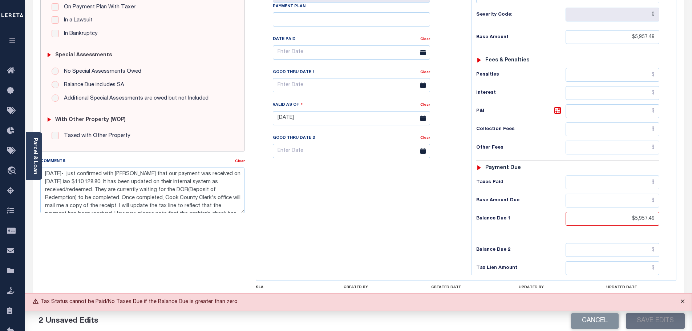
click at [684, 299] on button "Close" at bounding box center [683, 302] width 18 height 16
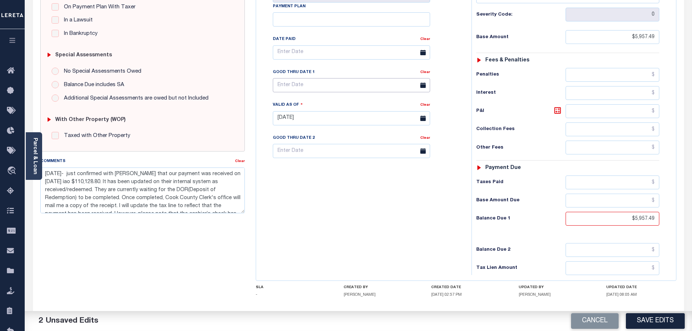
click at [396, 78] on input "text" at bounding box center [351, 85] width 157 height 14
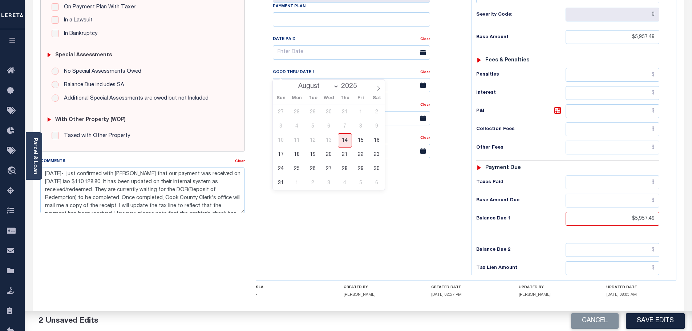
click at [437, 202] on div "Tax Bill No Multiple Payment Option Payment Plan Clear" at bounding box center [362, 114] width 208 height 321
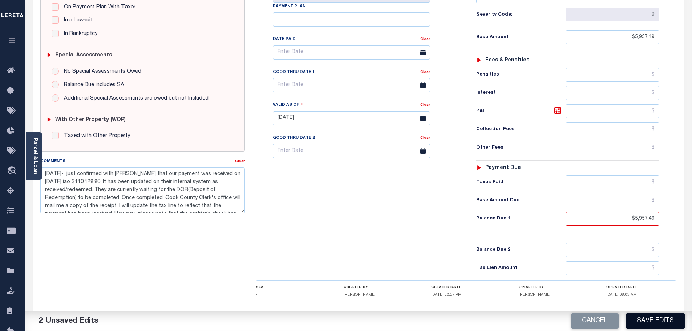
click at [671, 317] on button "Save Edits" at bounding box center [655, 321] width 59 height 16
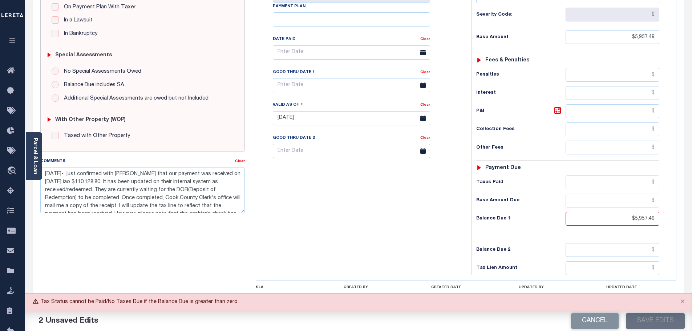
click at [669, 318] on div "Cancel Save Edits" at bounding box center [526, 321] width 334 height 20
click at [427, 178] on div "Tax Bill No Multiple Payment Option Payment Plan Clear" at bounding box center [362, 114] width 208 height 321
click at [361, 193] on div "Tax Bill No Multiple Payment Option Payment Plan Clear" at bounding box center [362, 114] width 208 height 321
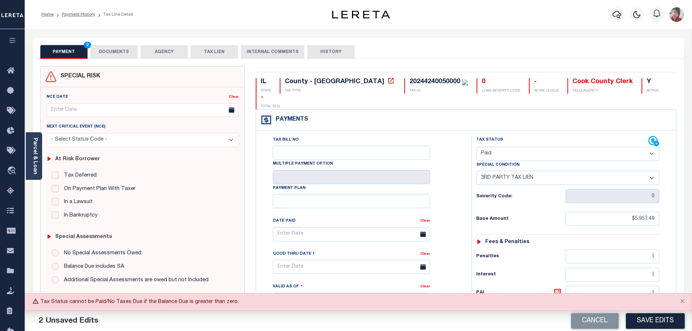
click at [120, 50] on button "DOCUMENTS" at bounding box center [113, 52] width 47 height 14
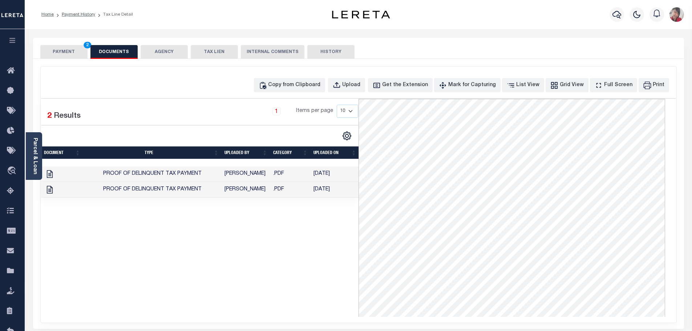
click at [66, 50] on button "PAYMENT 2" at bounding box center [63, 52] width 47 height 14
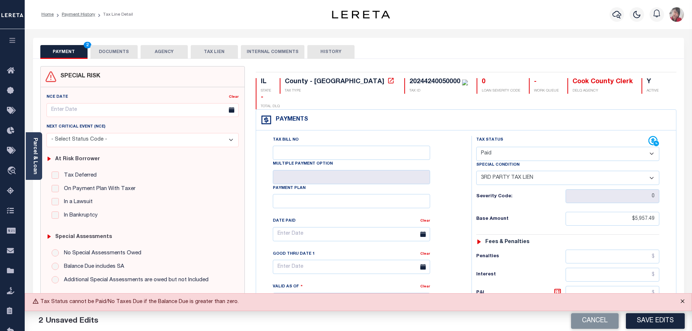
click at [684, 300] on button "Close" at bounding box center [683, 302] width 18 height 16
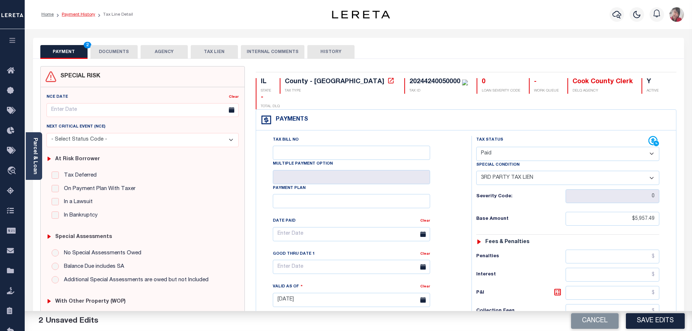
click at [80, 14] on link "Payment History" at bounding box center [78, 14] width 33 height 4
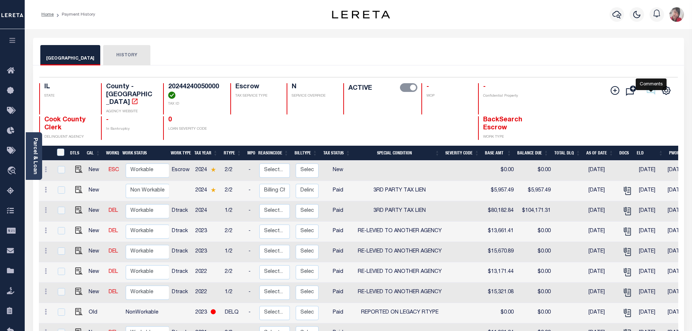
click at [651, 92] on icon at bounding box center [651, 90] width 10 height 10
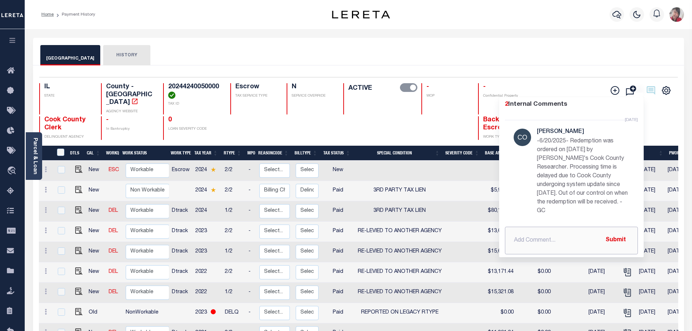
click at [551, 239] on input "text" at bounding box center [571, 241] width 133 height 28
paste input "[DATE]- just confirmed with [PERSON_NAME] that our payment was received on [DAT…"
type input "[DATE]- just confirmed with [PERSON_NAME] that our payment was received on [DAT…"
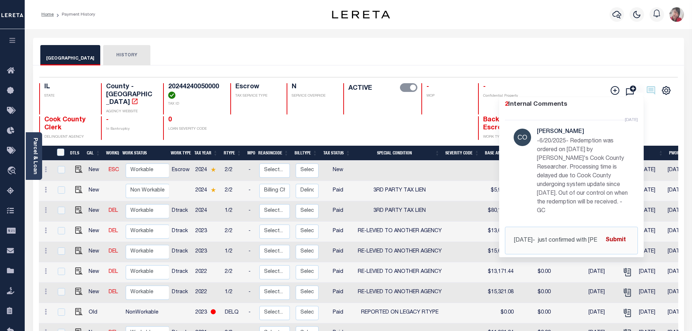
click at [618, 242] on input "button" at bounding box center [616, 240] width 30 height 15
click at [592, 57] on div "COOK COUNTY HISTORY" at bounding box center [358, 55] width 637 height 20
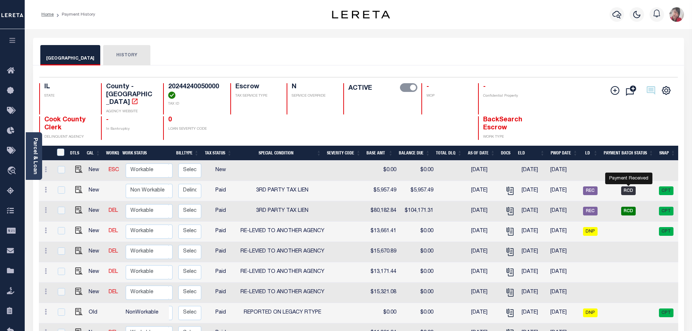
click at [624, 186] on span "RCD" at bounding box center [628, 190] width 15 height 9
checkbox input "true"
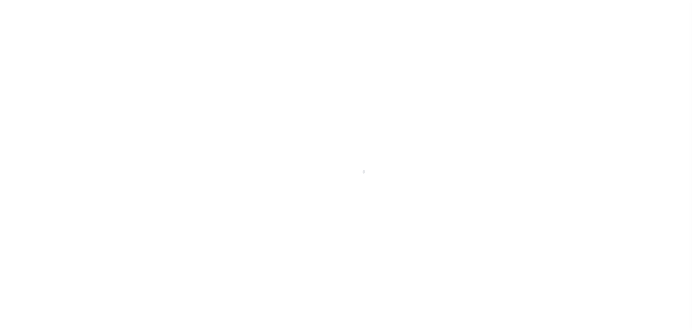
select select "RCD"
select select "CCK"
select select "[PERSON_NAME]"
select select "FDX"
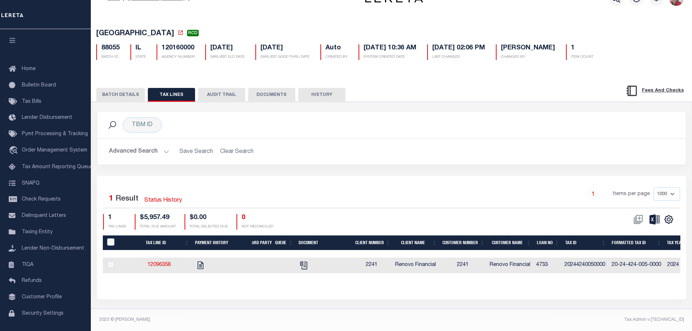
scroll to position [23, 0]
drag, startPoint x: 127, startPoint y: 89, endPoint x: 124, endPoint y: 89, distance: 3.7
click at [126, 88] on button "BATCH DETAILS" at bounding box center [120, 95] width 49 height 14
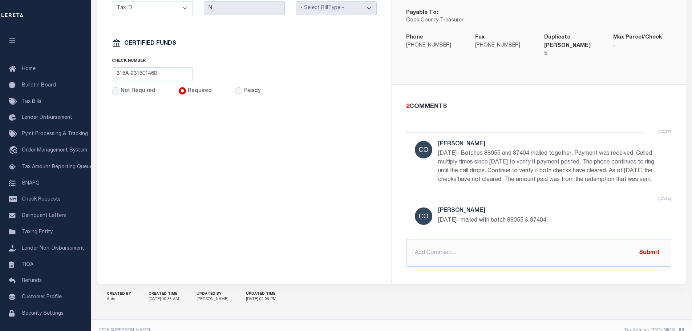
scroll to position [444, 0]
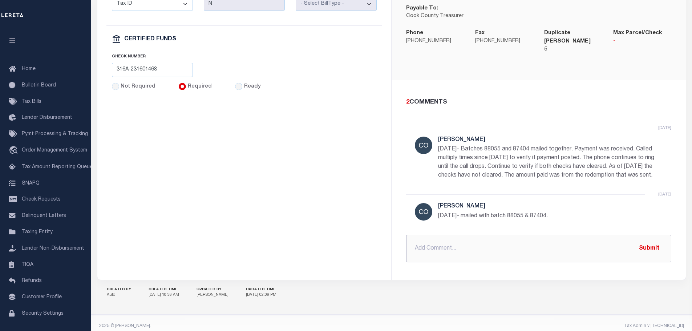
click at [416, 239] on input "text" at bounding box center [538, 249] width 265 height 28
paste input "[DATE]- just confirmed with [PERSON_NAME] that our payment was received on [DAT…"
type input "[DATE]- just confirmed with [PERSON_NAME] that our payment was received on [DAT…"
click at [653, 241] on button "Submit" at bounding box center [649, 248] width 30 height 15
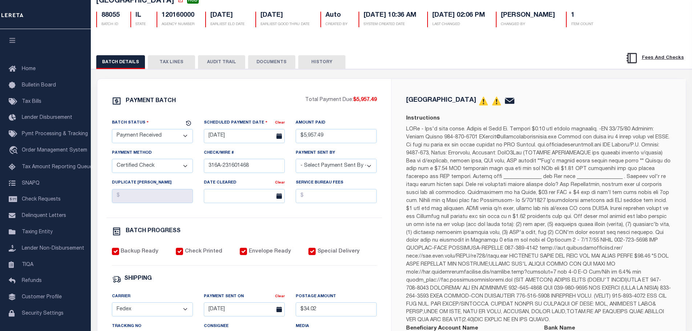
scroll to position [44, 0]
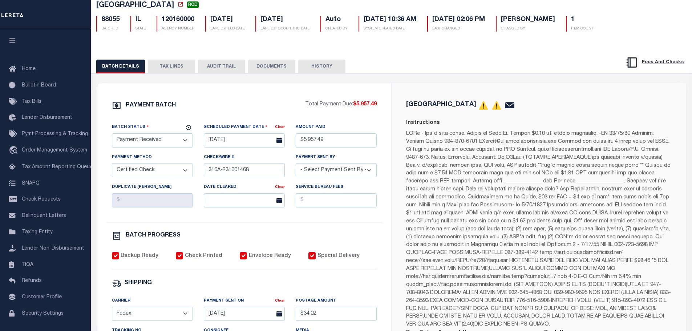
click at [169, 71] on button "TAX LINES" at bounding box center [171, 67] width 47 height 14
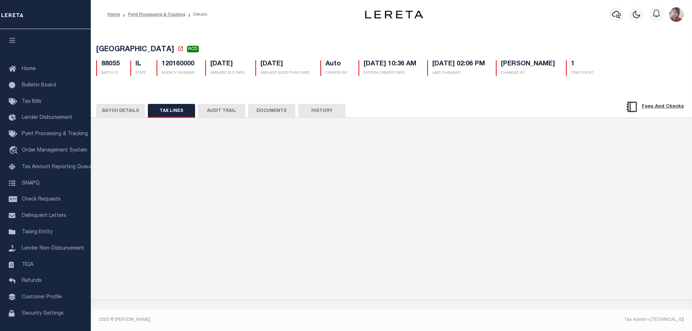
scroll to position [0, 0]
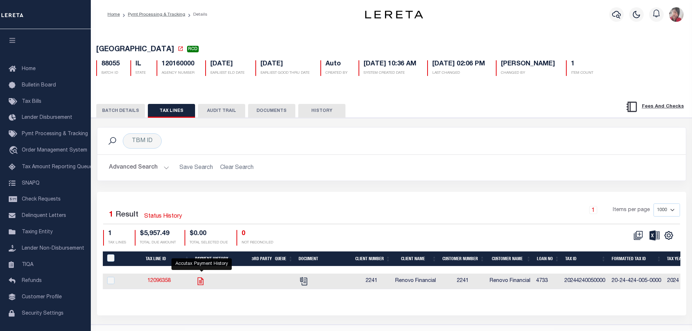
click at [201, 281] on icon "" at bounding box center [200, 281] width 9 height 9
checkbox input "true"
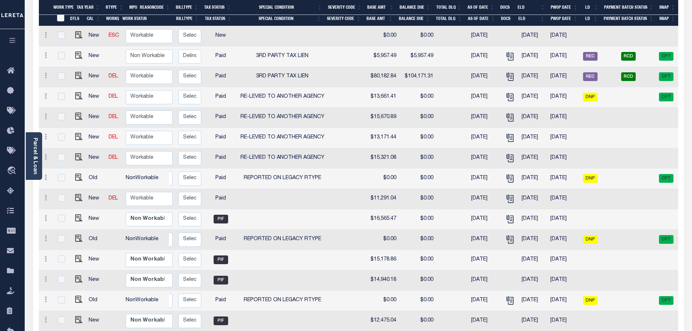
scroll to position [36, 0]
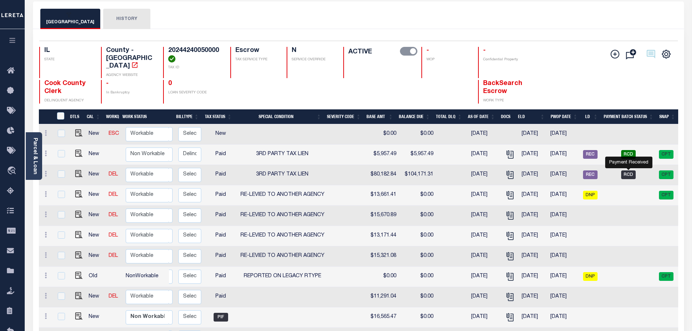
click at [633, 170] on span "RCD" at bounding box center [628, 174] width 15 height 9
checkbox input "true"
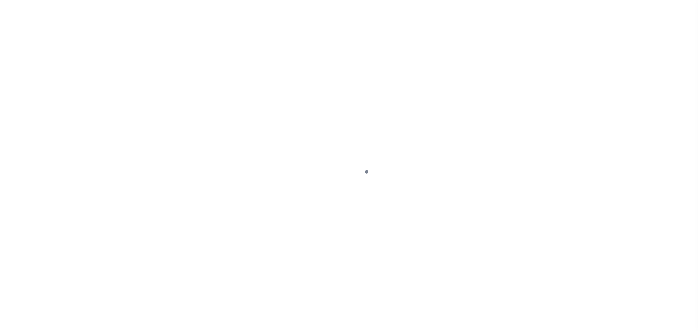
select select "RCD"
select select "CCK"
select select "Cole, Gloria"
select select "FDX"
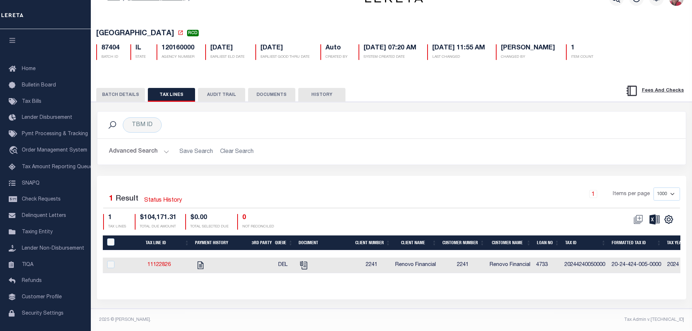
scroll to position [23, 0]
drag, startPoint x: 128, startPoint y: 90, endPoint x: 184, endPoint y: 109, distance: 58.7
click at [128, 90] on button "BATCH DETAILS" at bounding box center [120, 95] width 49 height 14
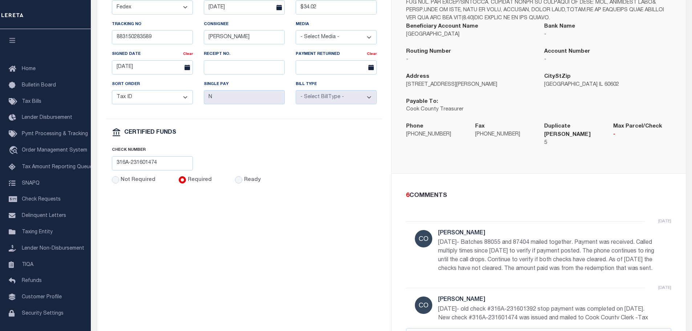
scroll to position [386, 0]
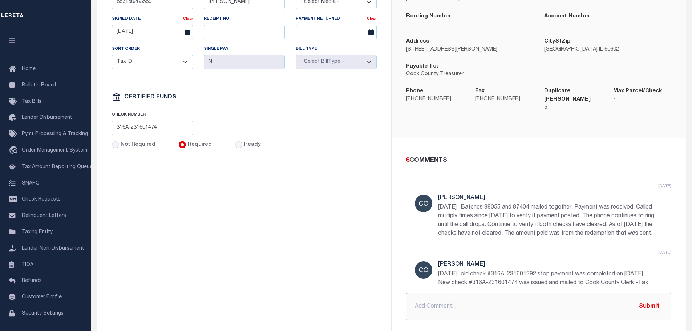
click at [447, 294] on input "text" at bounding box center [538, 307] width 265 height 28
paste input "8/14/2025- just confirmed with Ms. Jennings that our payment was received on Ju…"
type input "8/14/2025- just confirmed with Ms. Jennings that our payment was received on Ju…"
click at [656, 302] on button "Submit" at bounding box center [649, 306] width 30 height 15
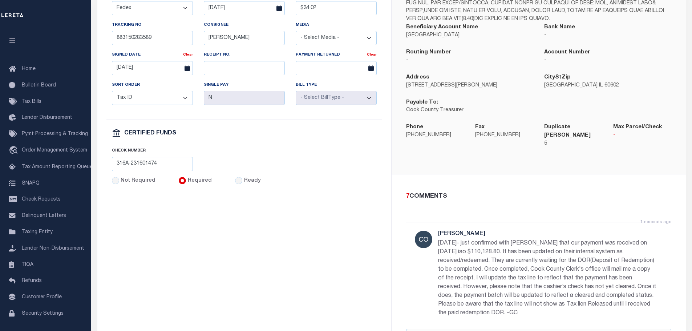
scroll to position [350, 0]
click at [34, 186] on span "SNAPQ" at bounding box center [31, 183] width 18 height 5
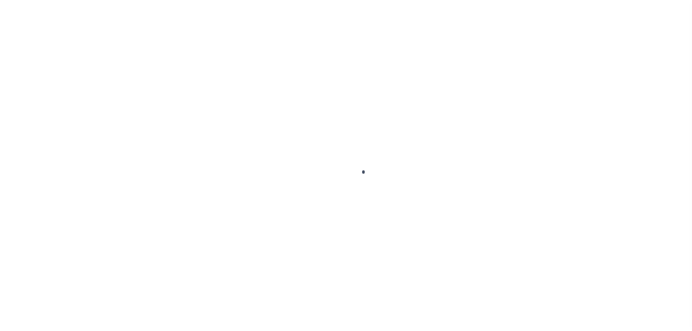
scroll to position [23, 0]
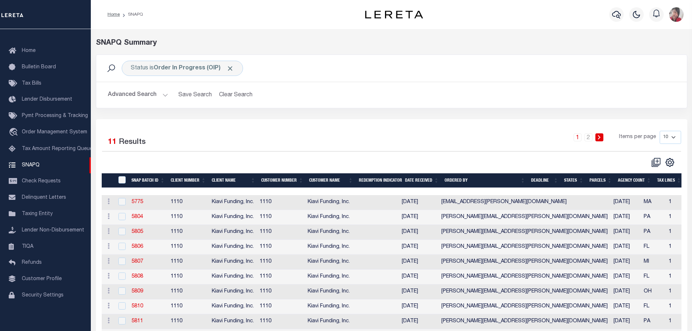
click at [673, 137] on select "10 25 50 100" at bounding box center [670, 137] width 21 height 13
select select "100"
click at [660, 131] on select "10 25 50 100" at bounding box center [670, 137] width 21 height 13
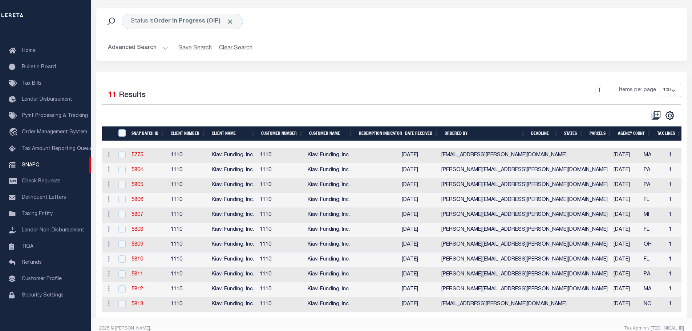
scroll to position [61, 0]
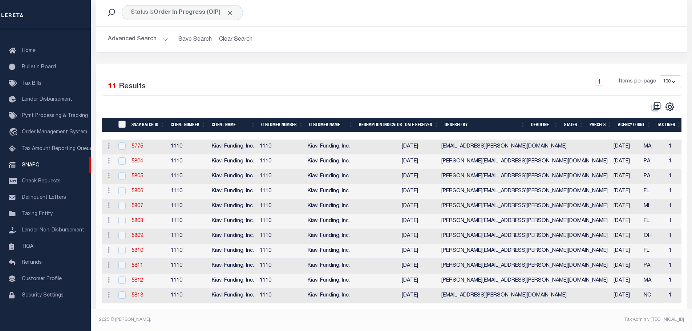
click at [122, 121] on input "SNAPBatchId" at bounding box center [121, 124] width 7 height 7
checkbox input "true"
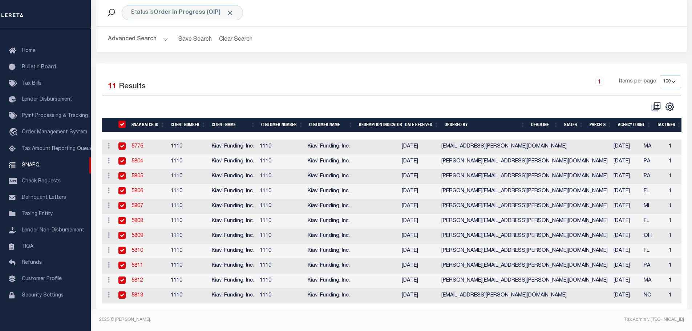
checkbox input "true"
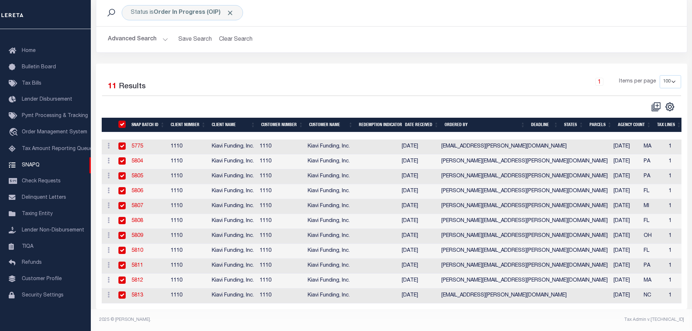
checkbox input "true"
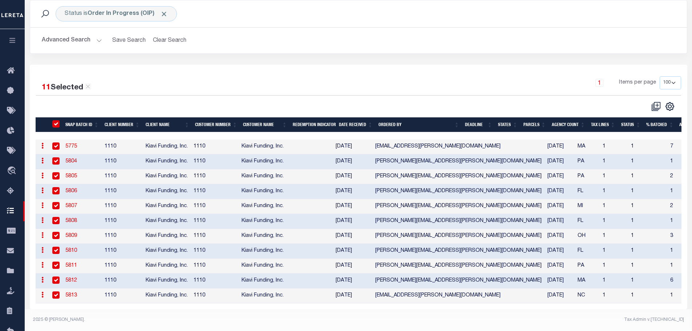
scroll to position [60, 0]
click at [672, 102] on icon "" at bounding box center [669, 106] width 9 height 9
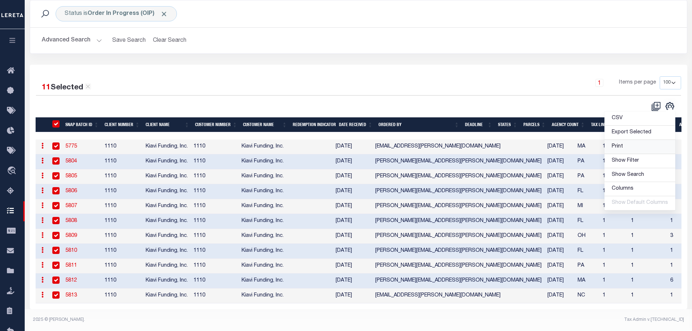
click at [634, 140] on link "Print" at bounding box center [640, 147] width 71 height 14
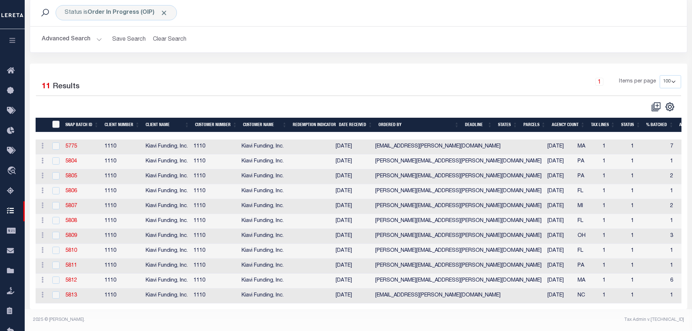
click at [57, 121] on input "SNAPBatchId" at bounding box center [55, 124] width 7 height 7
checkbox input "true"
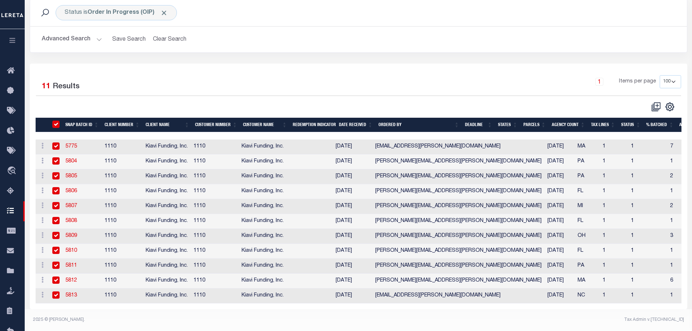
checkbox input "true"
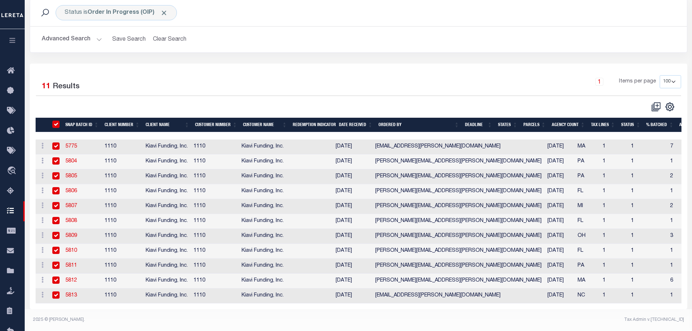
checkbox input "true"
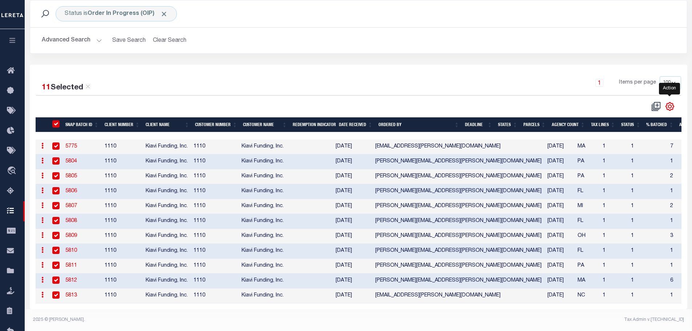
click at [672, 102] on icon "" at bounding box center [669, 106] width 9 height 9
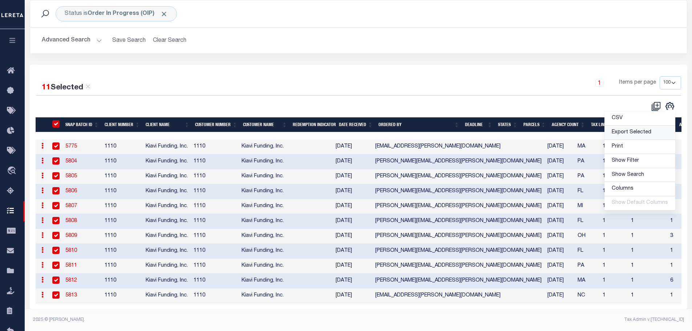
click at [641, 130] on span "Export Selected" at bounding box center [632, 132] width 40 height 5
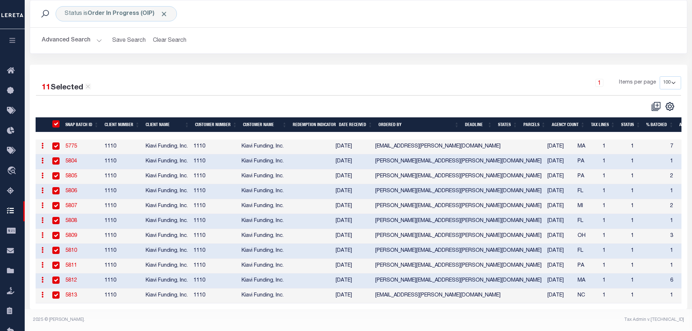
click at [57, 120] on input "SNAPBatchId" at bounding box center [55, 123] width 7 height 7
checkbox input "false"
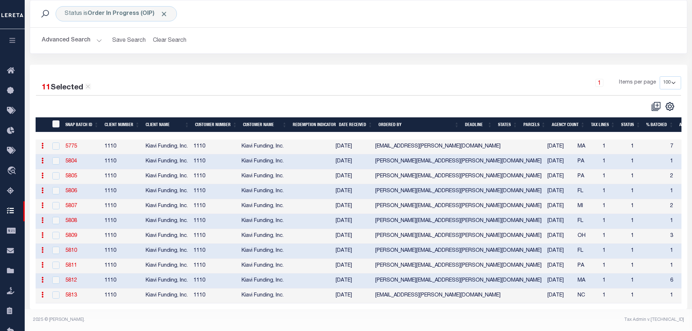
checkbox input "false"
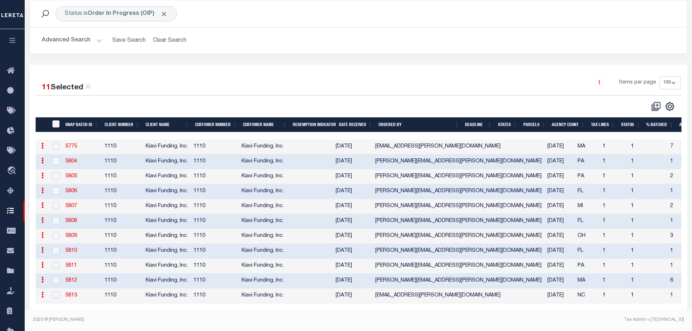
checkbox input "false"
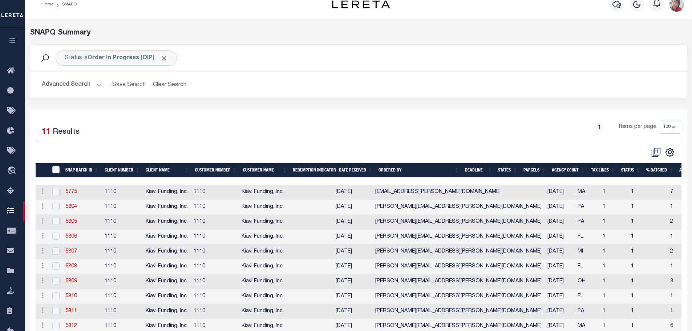
scroll to position [0, 0]
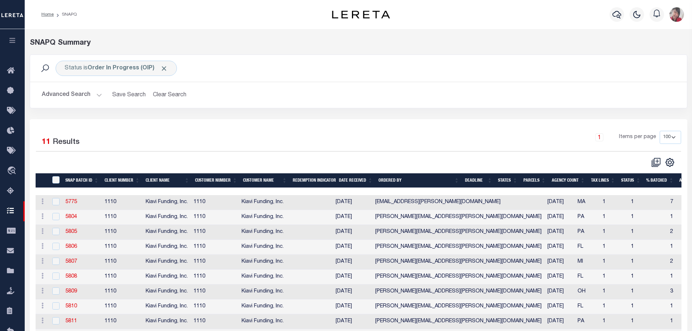
click at [12, 38] on icon "button" at bounding box center [12, 40] width 8 height 7
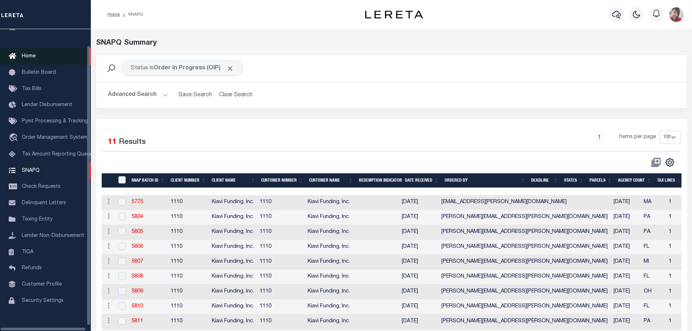
scroll to position [23, 0]
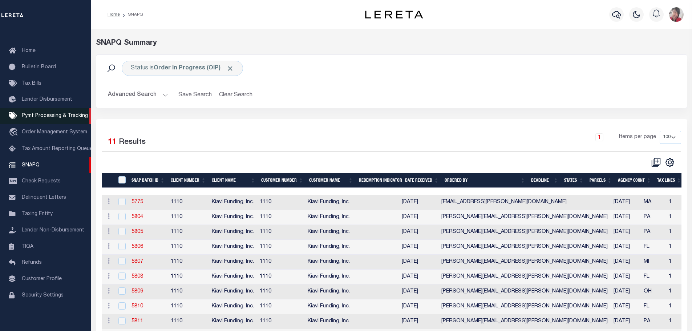
click at [38, 114] on span "Pymt Processing & Tracking" at bounding box center [55, 115] width 66 height 5
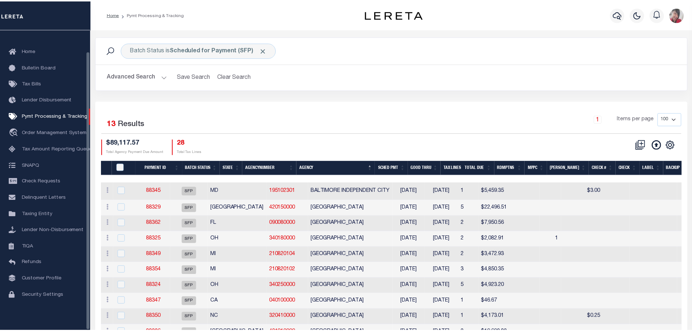
scroll to position [23, 0]
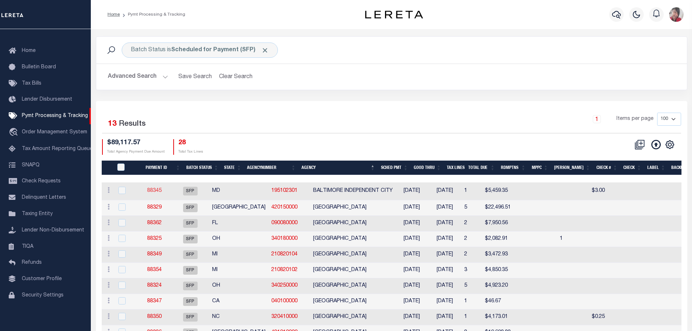
click at [162, 192] on link "88345" at bounding box center [154, 190] width 15 height 5
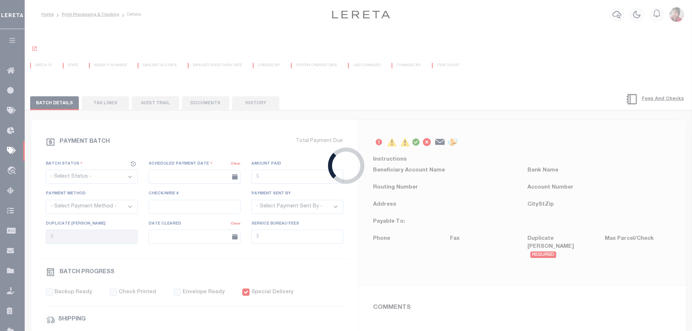
select select "SFP"
type input "[DATE]"
type input "$5,459.35"
select select "[PERSON_NAME]"
checkbox input "true"
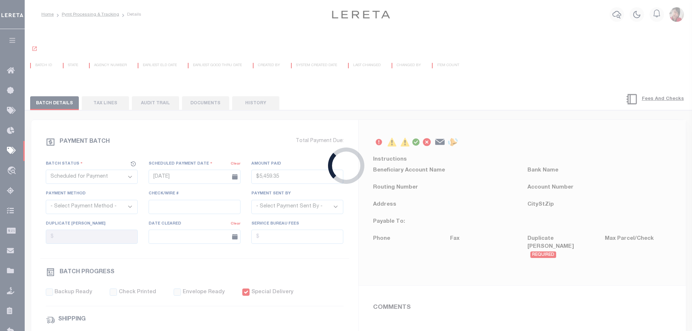
type input "N"
radio input "true"
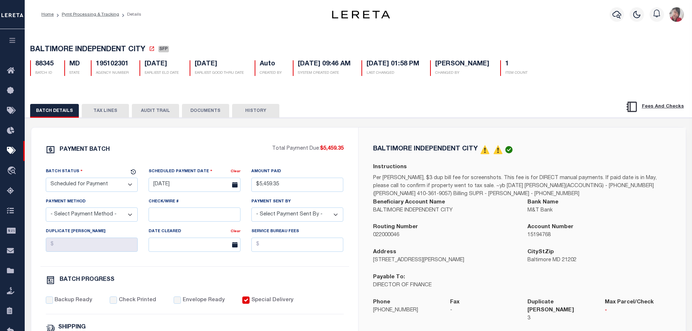
drag, startPoint x: 102, startPoint y: 114, endPoint x: 106, endPoint y: 115, distance: 4.3
click at [102, 114] on button "TAX LINES" at bounding box center [105, 111] width 47 height 14
